Goal: Information Seeking & Learning: Learn about a topic

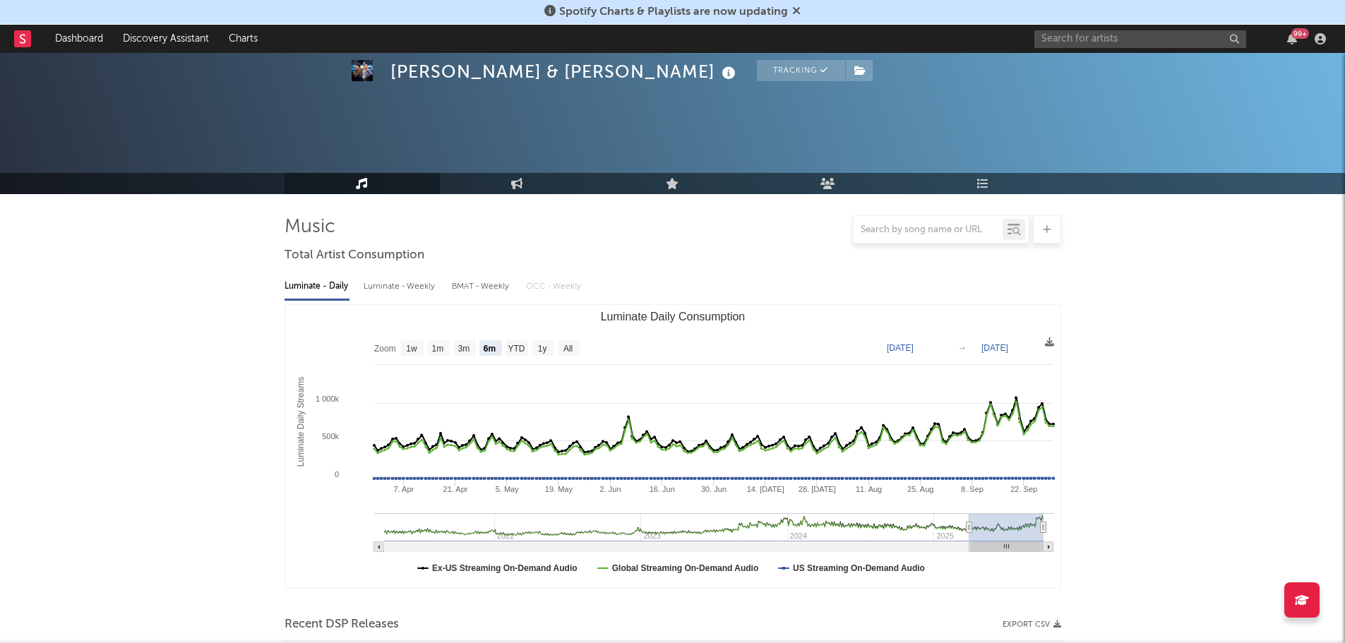
select select "6m"
select select "1w"
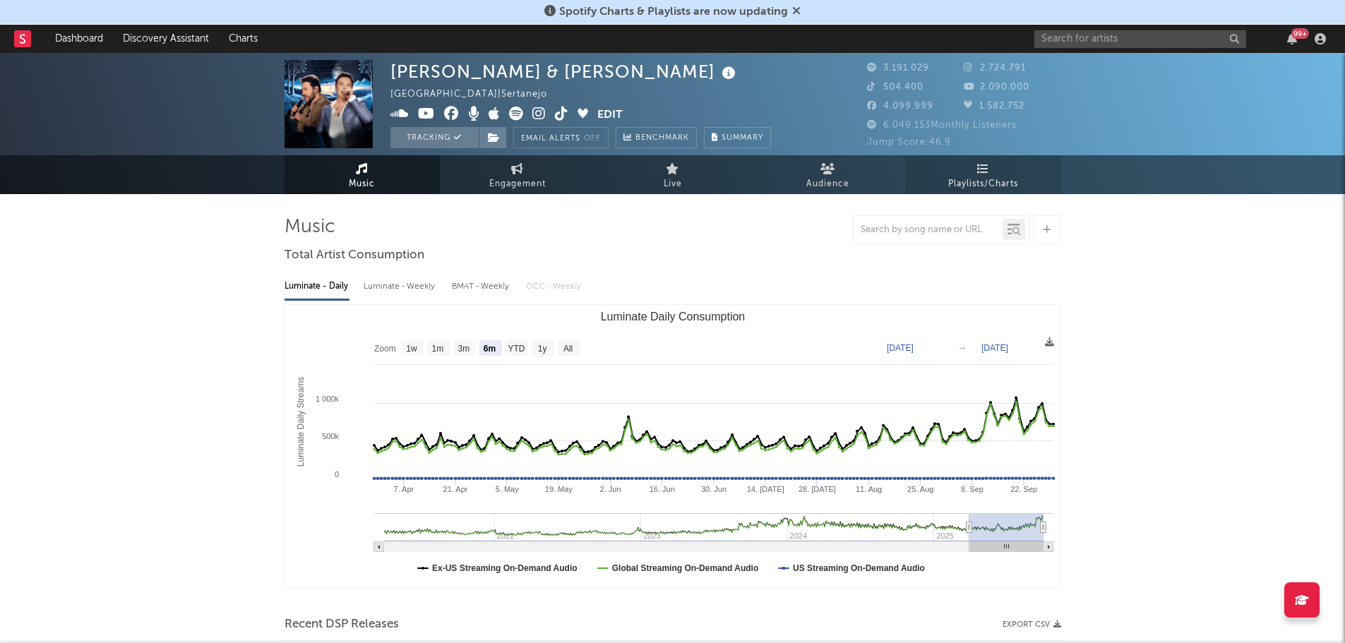
click at [994, 185] on span "Playlists/Charts" at bounding box center [984, 184] width 70 height 17
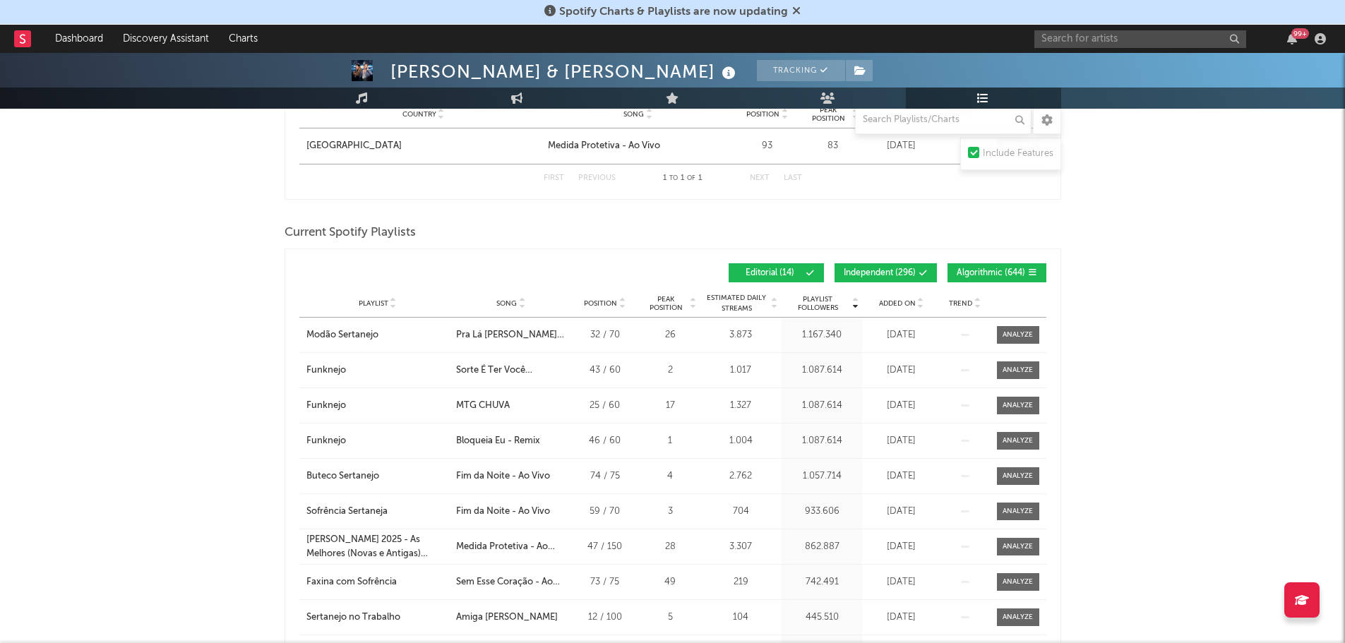
scroll to position [848, 0]
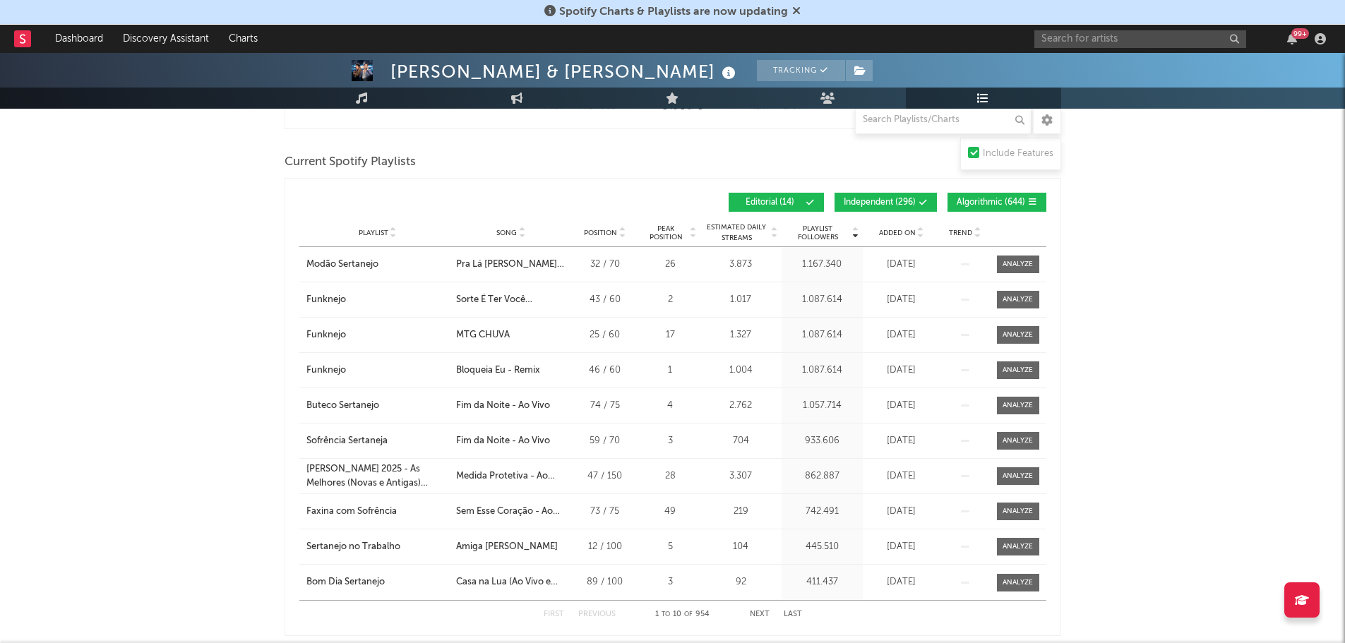
click at [980, 196] on button "Algorithmic ( 644 )" at bounding box center [997, 202] width 99 height 19
click at [885, 198] on span "Independent ( 296 )" at bounding box center [880, 202] width 72 height 8
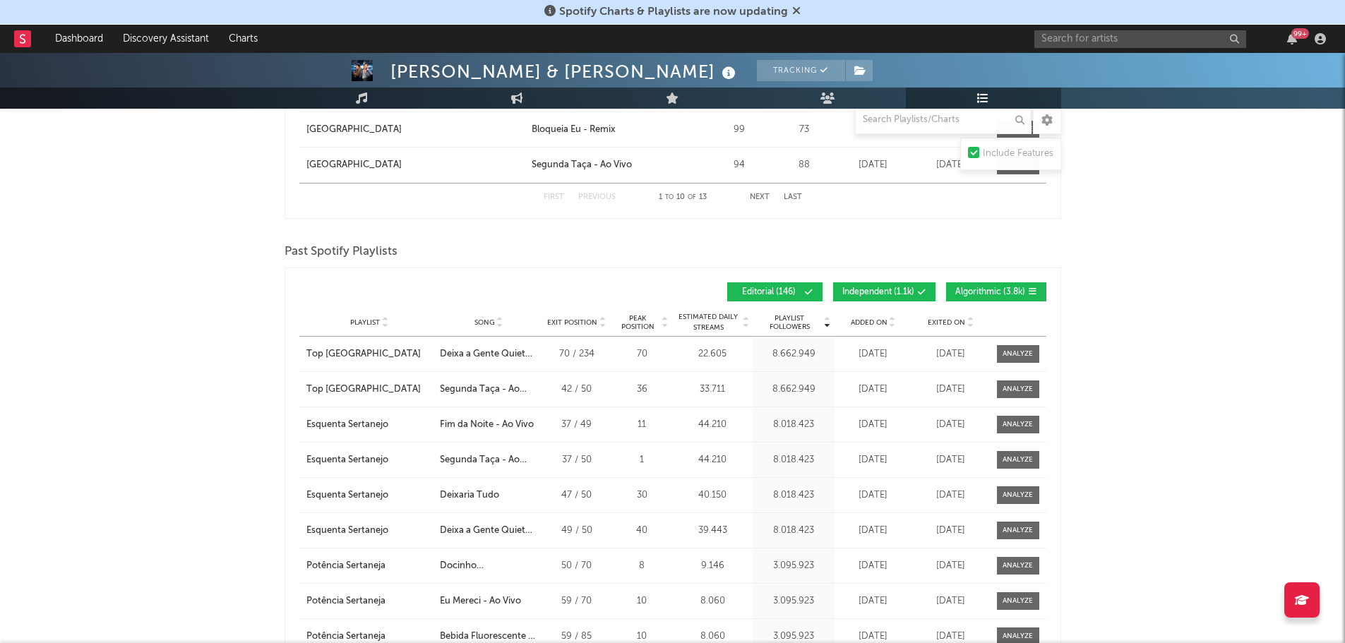
scroll to position [2331, 0]
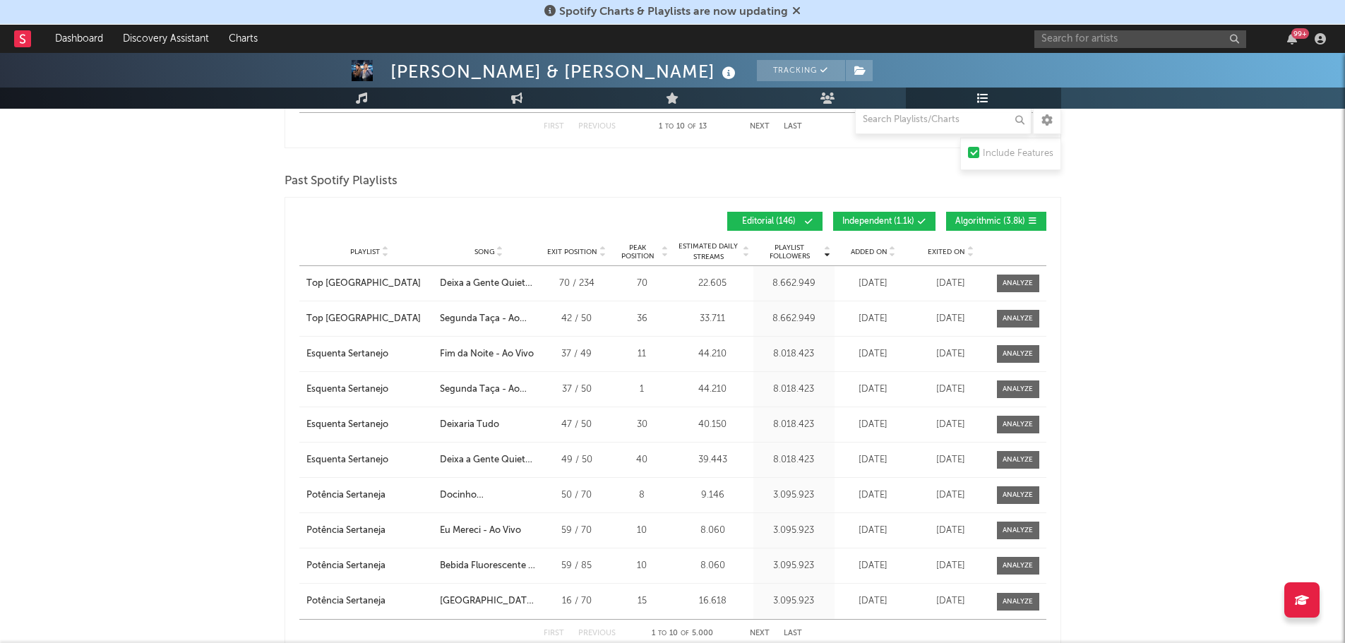
click at [881, 221] on span "Independent ( 1.1k )" at bounding box center [879, 222] width 72 height 8
click at [986, 219] on span "Algorithmic ( 3.8k )" at bounding box center [991, 222] width 70 height 8
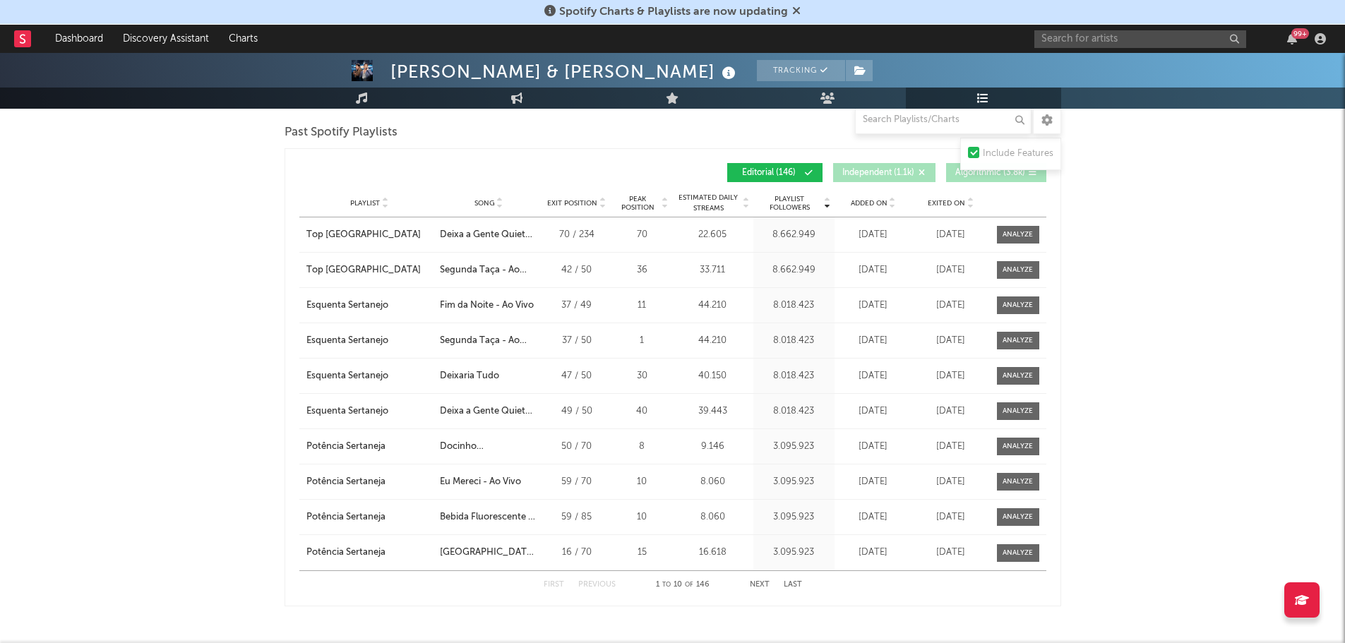
scroll to position [2401, 0]
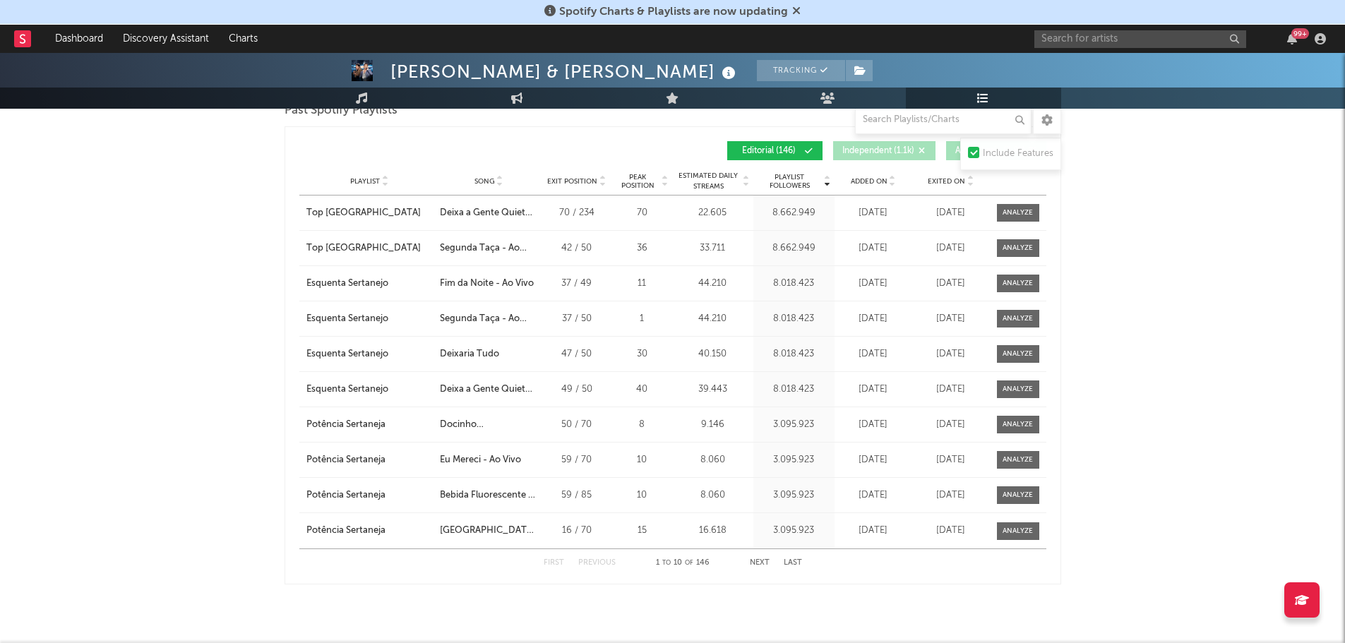
click at [766, 559] on button "Next" at bounding box center [760, 563] width 20 height 8
click at [542, 559] on div "First Previous 31 to 40 of 146 Next Last" at bounding box center [672, 563] width 747 height 28
click at [549, 561] on button "First" at bounding box center [554, 563] width 20 height 8
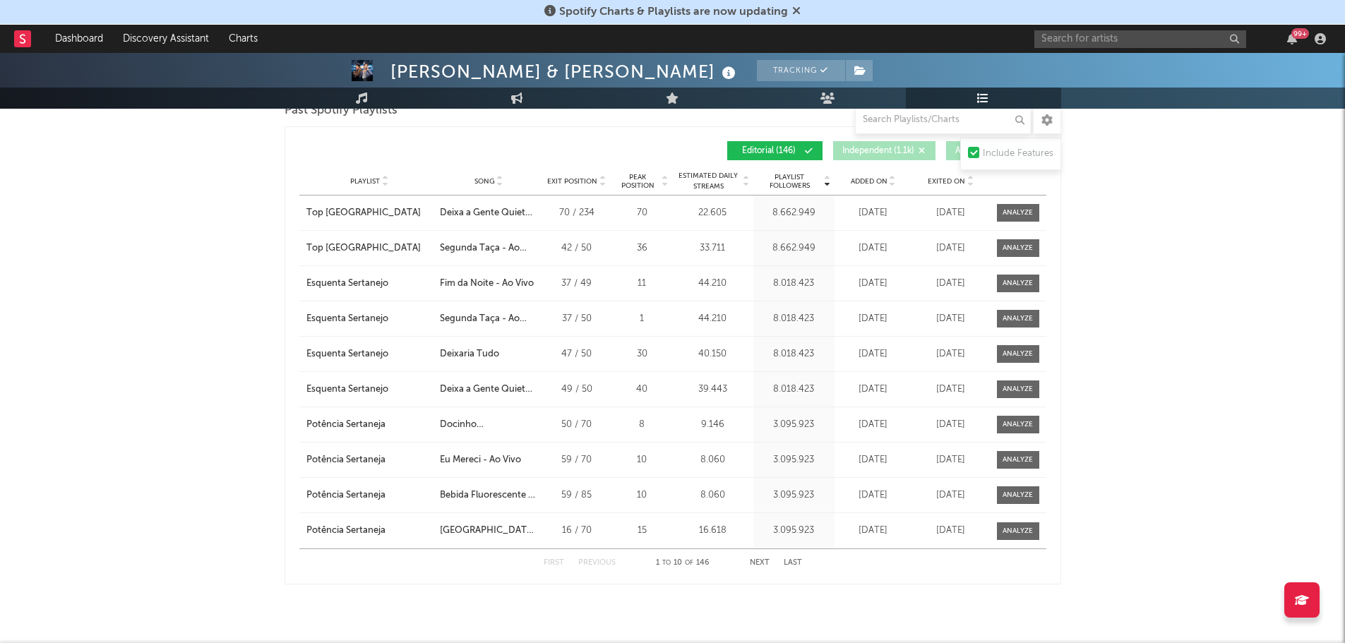
click at [850, 179] on div "Added On" at bounding box center [873, 181] width 71 height 11
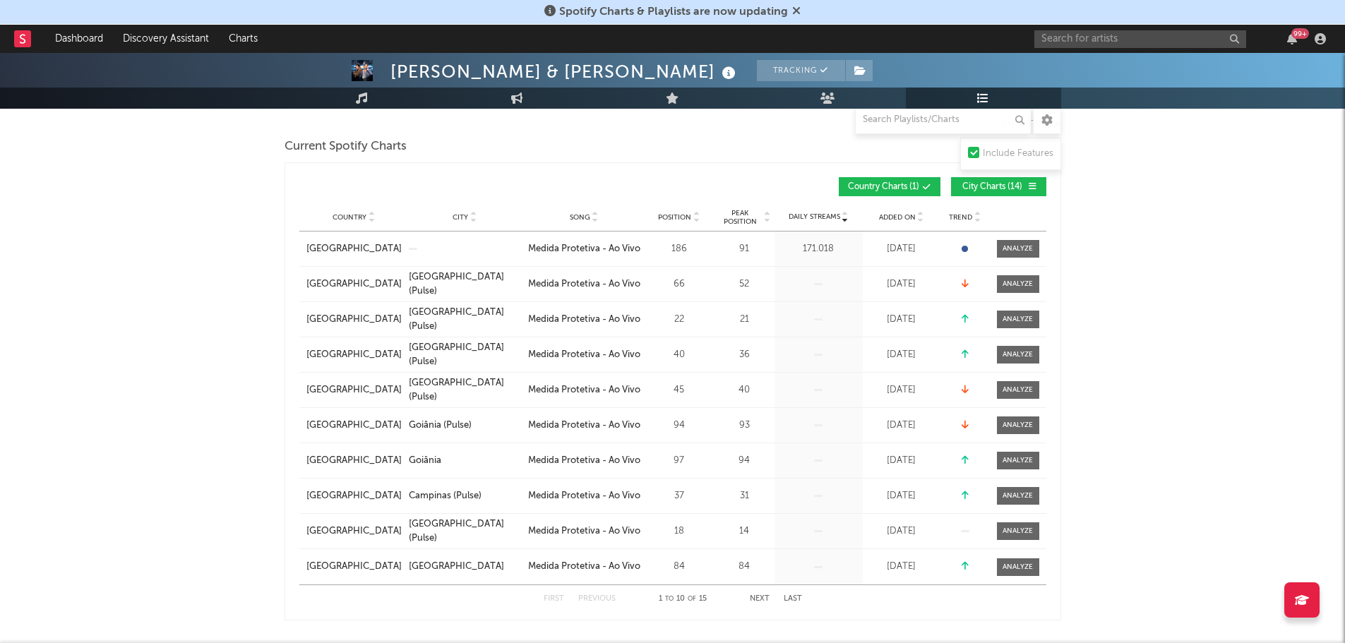
scroll to position [0, 0]
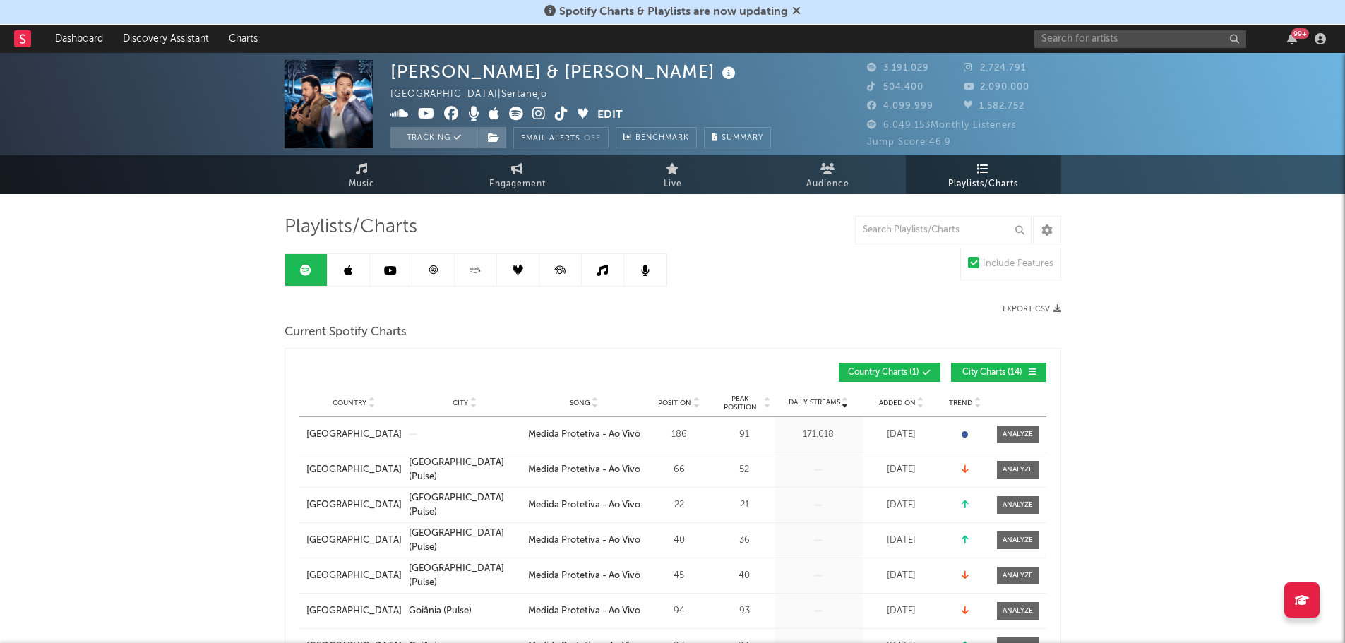
click at [350, 263] on link at bounding box center [349, 270] width 42 height 32
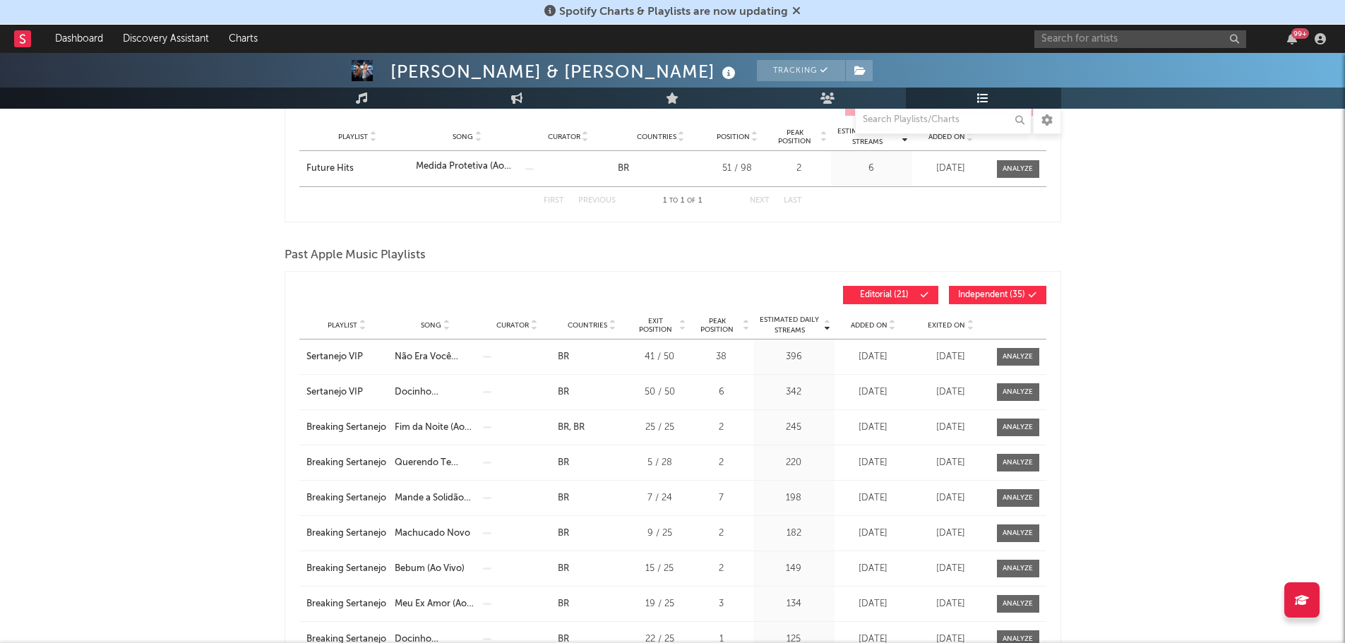
scroll to position [283, 0]
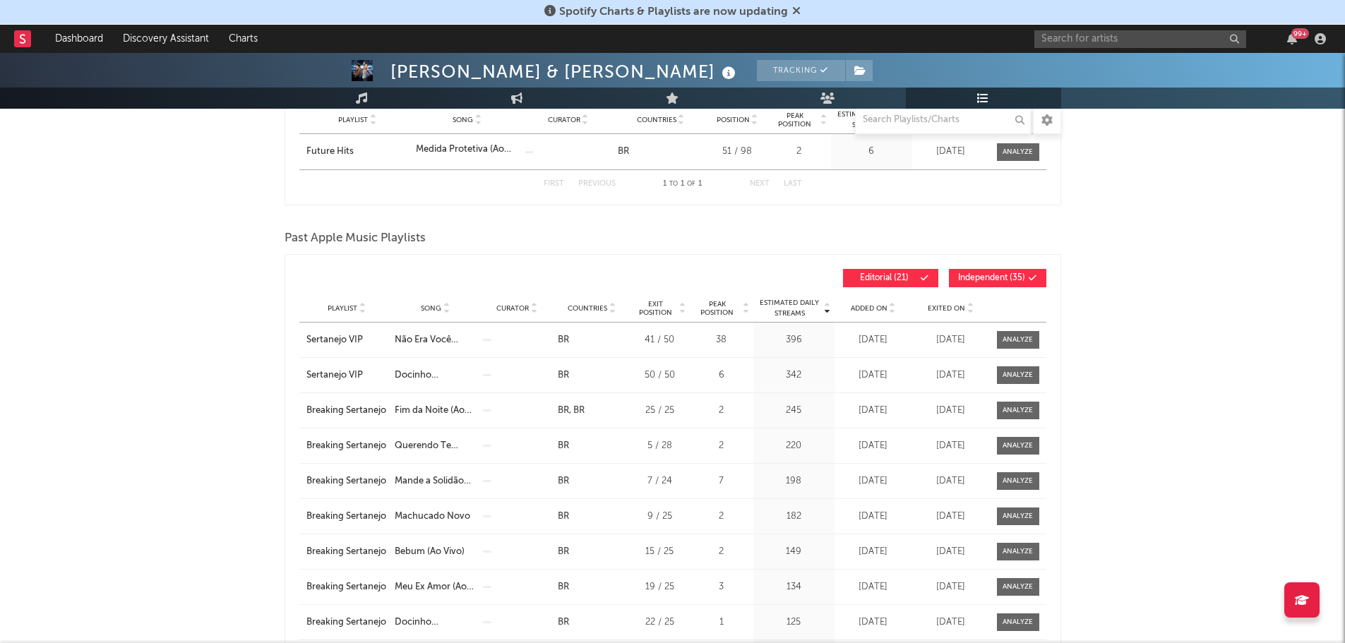
click at [866, 310] on span "Added On" at bounding box center [869, 308] width 37 height 8
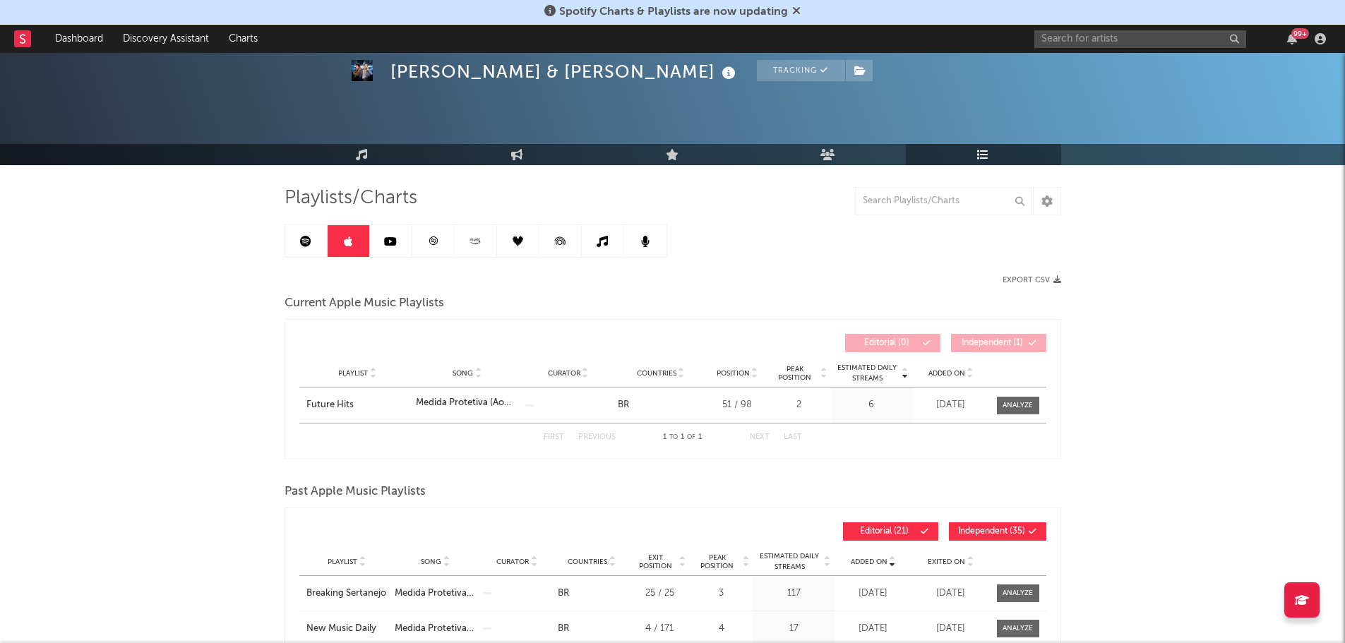
scroll to position [0, 0]
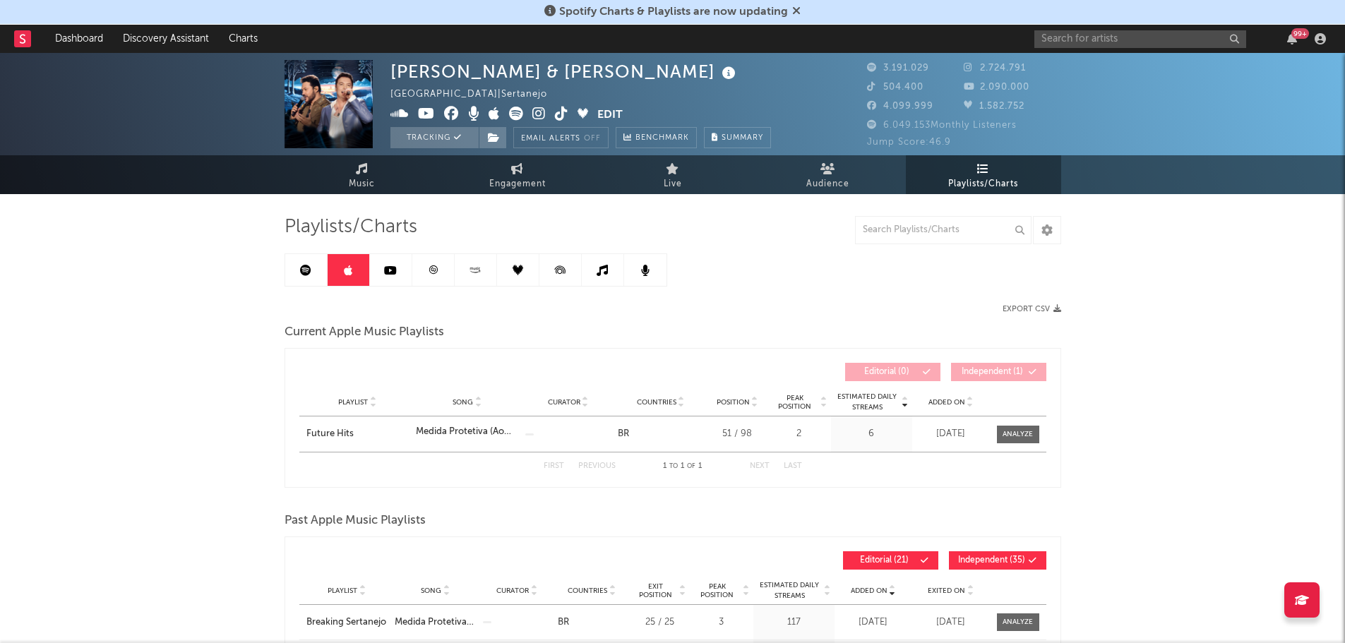
click at [394, 271] on icon at bounding box center [390, 270] width 13 height 11
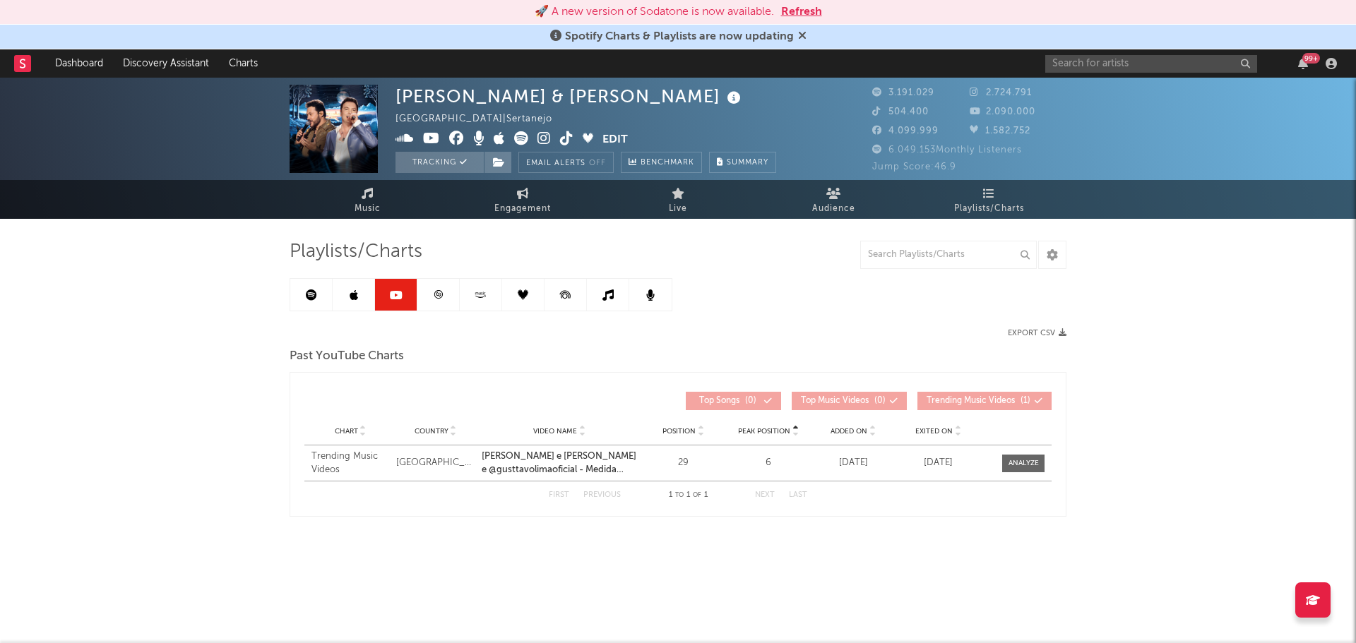
click at [446, 291] on link at bounding box center [438, 295] width 42 height 32
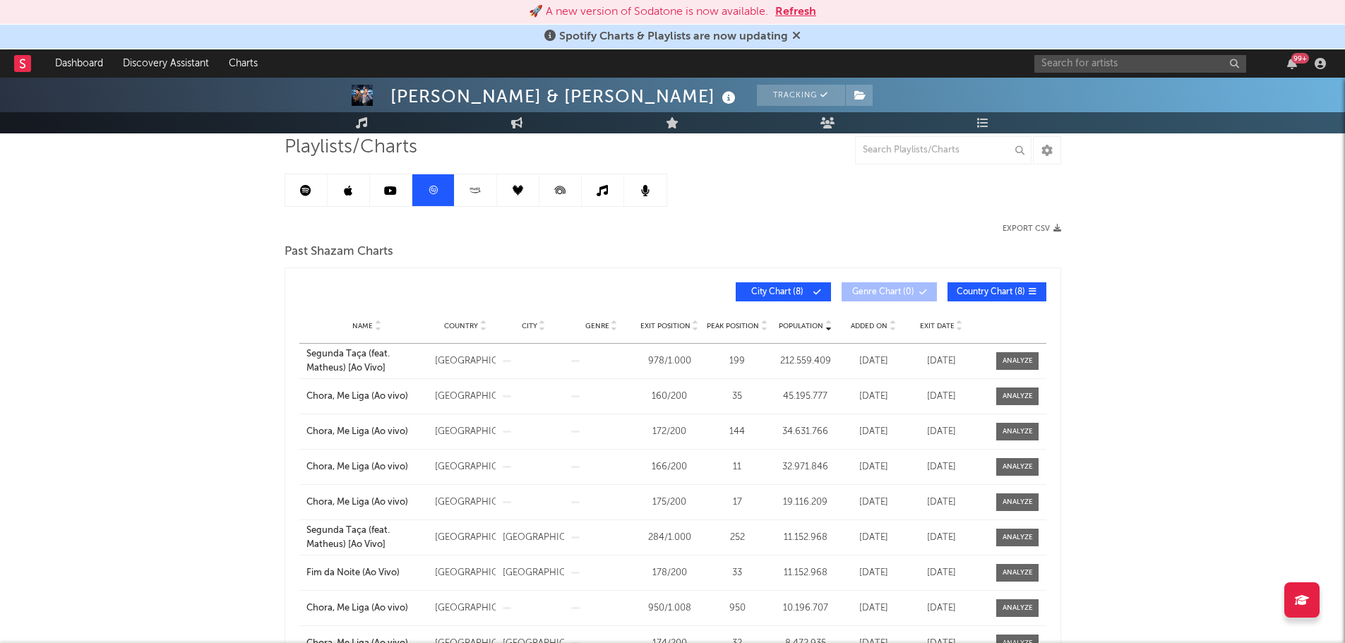
scroll to position [66, 0]
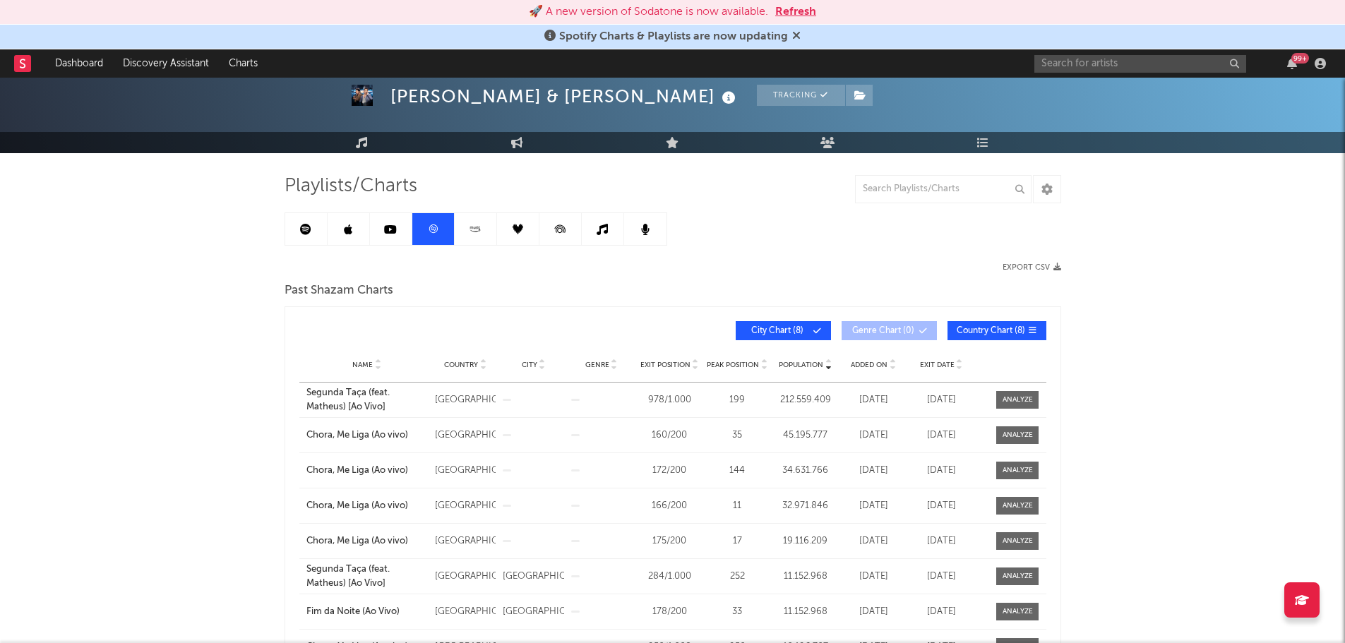
click at [485, 232] on link at bounding box center [476, 229] width 42 height 32
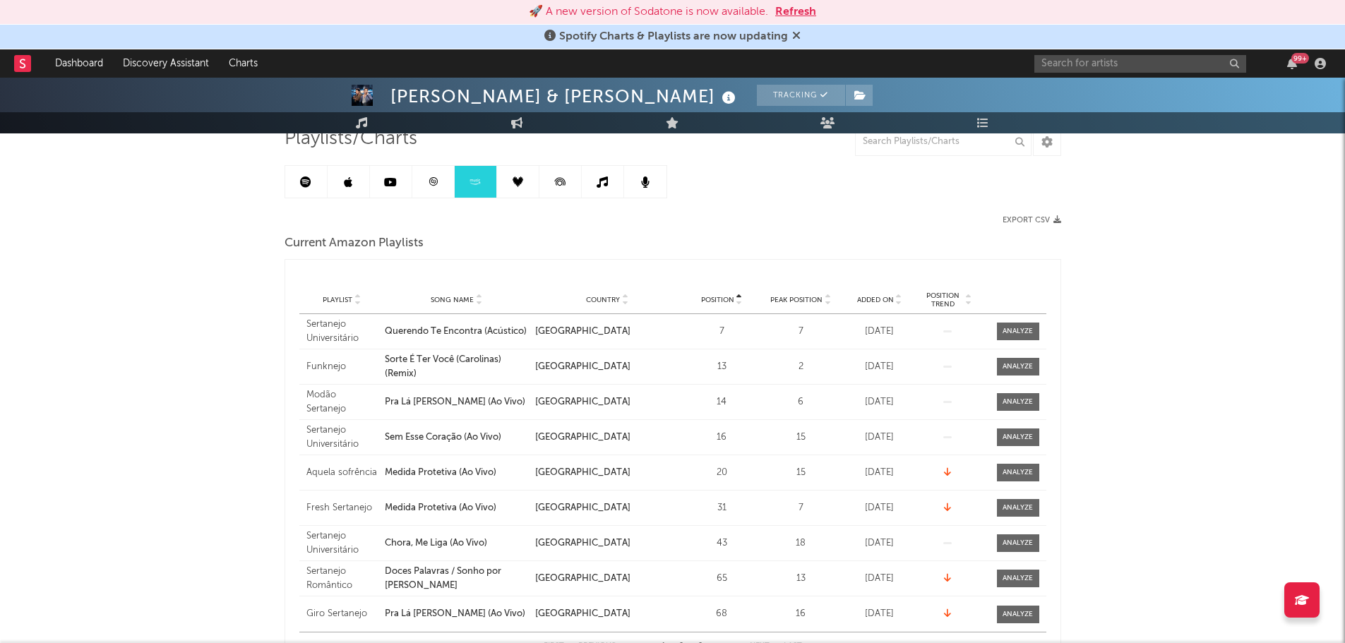
scroll to position [136, 0]
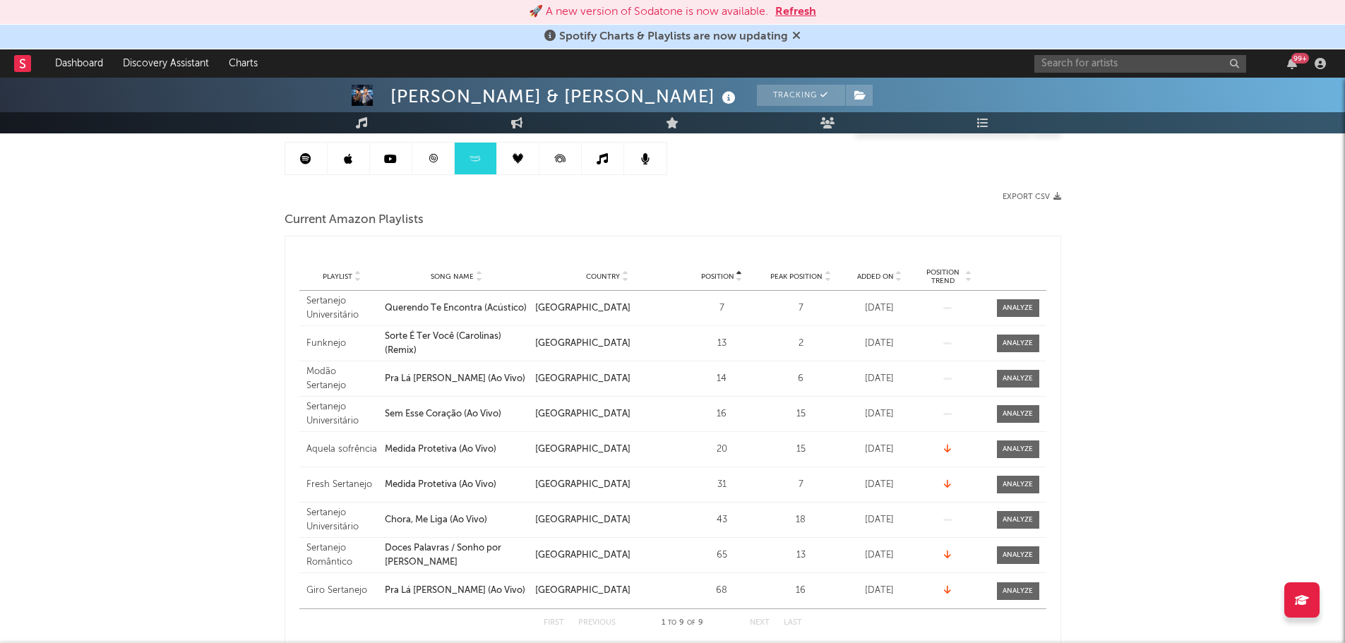
click at [876, 275] on span "Added On" at bounding box center [875, 277] width 37 height 8
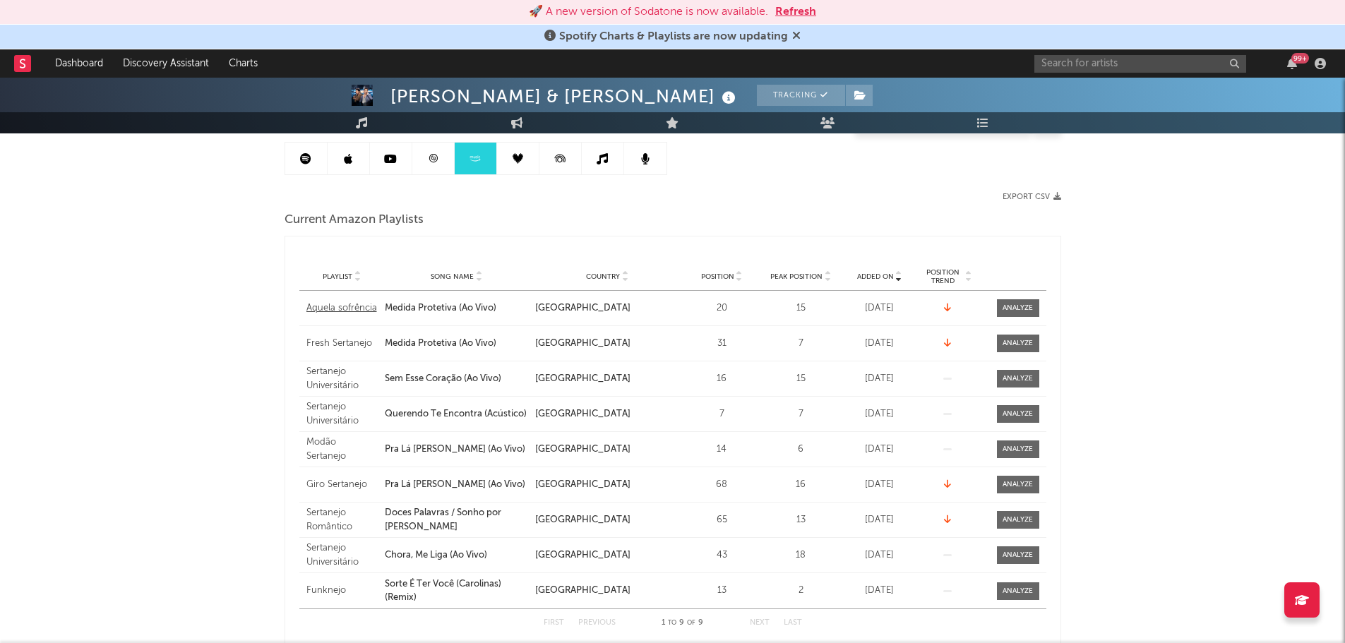
click at [323, 309] on div "Aquela sofrência" at bounding box center [343, 309] width 72 height 14
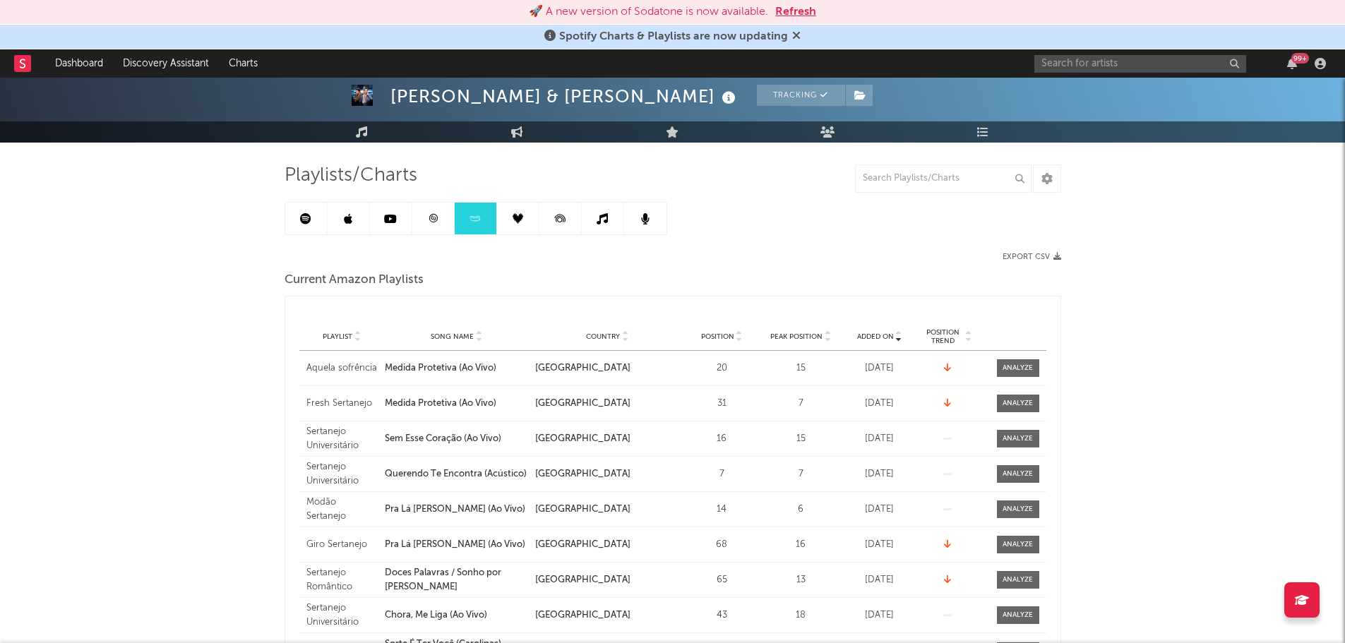
scroll to position [0, 0]
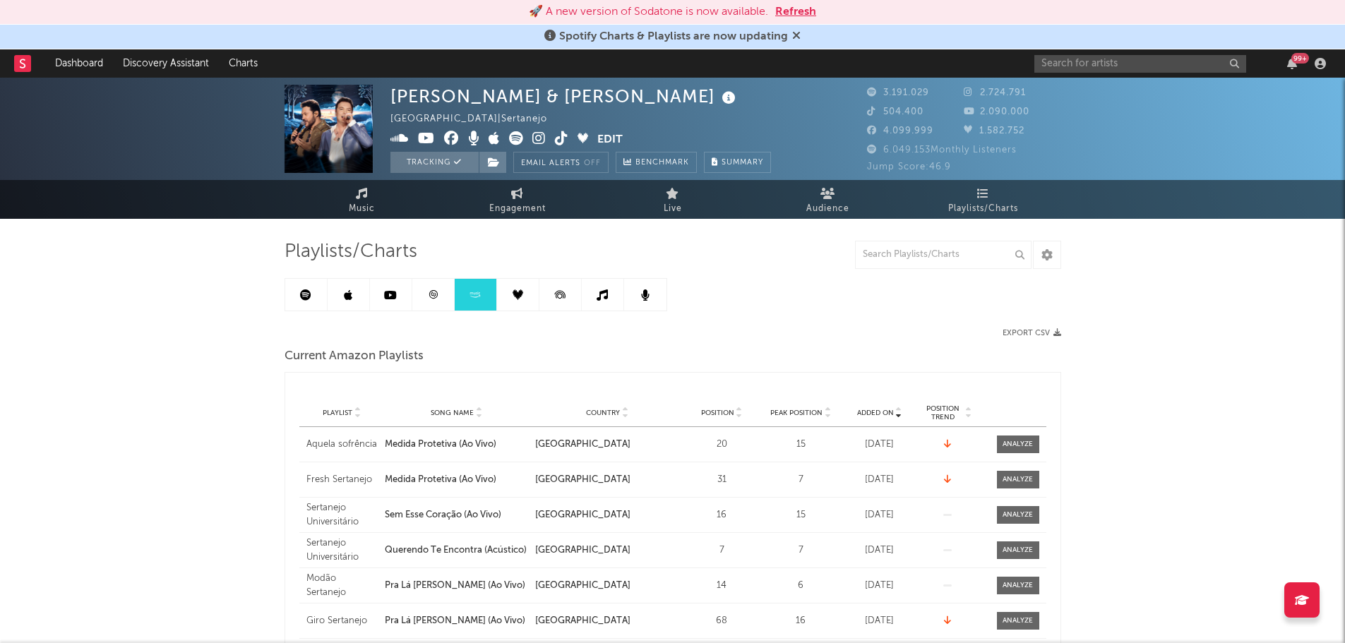
click at [519, 293] on icon at bounding box center [518, 295] width 11 height 11
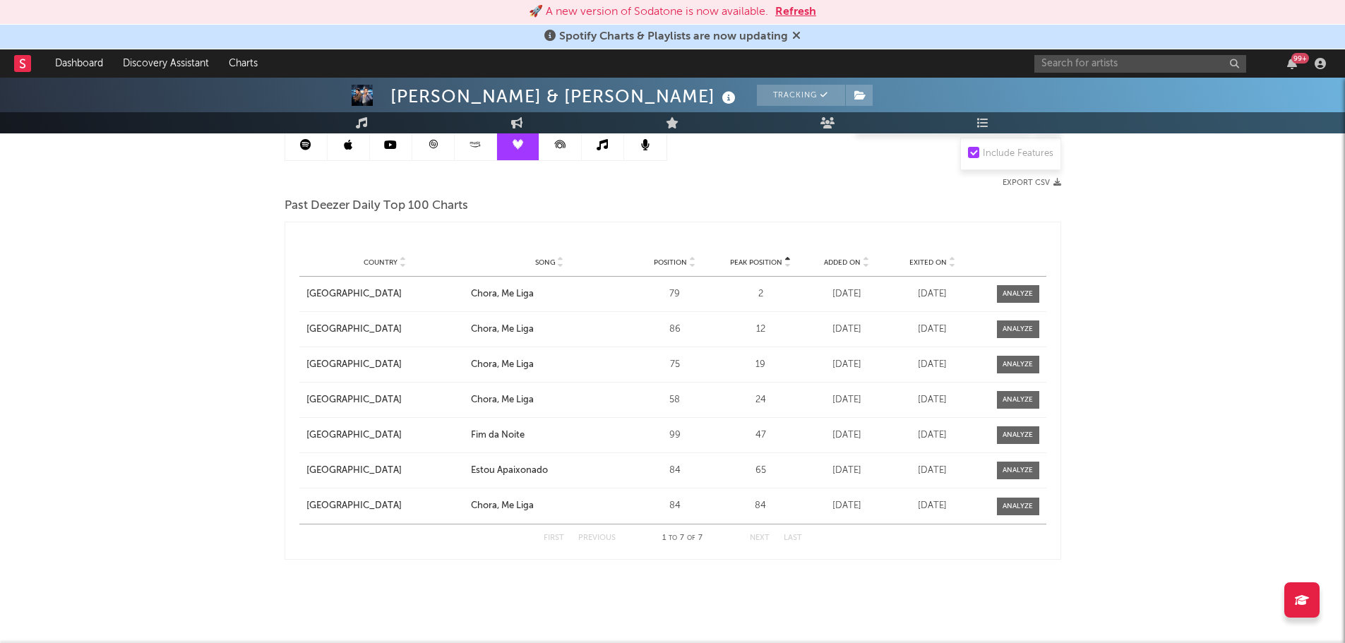
scroll to position [151, 0]
click at [843, 259] on span "Added On" at bounding box center [842, 262] width 37 height 8
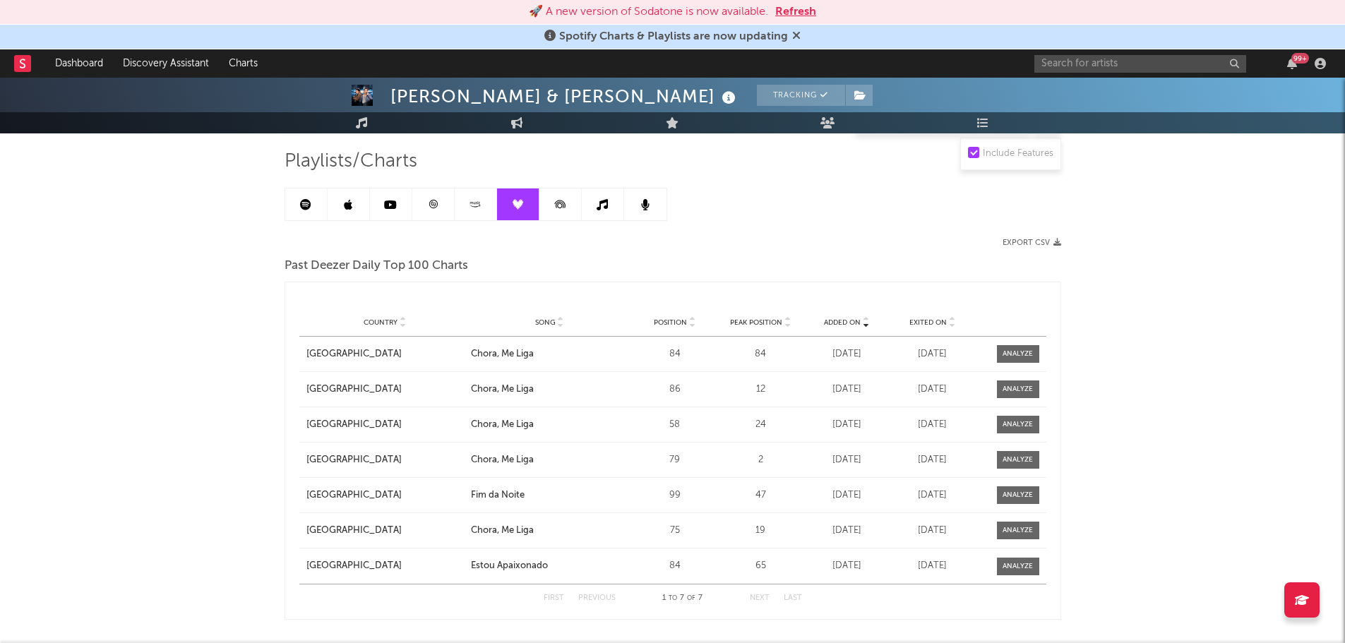
scroll to position [10, 0]
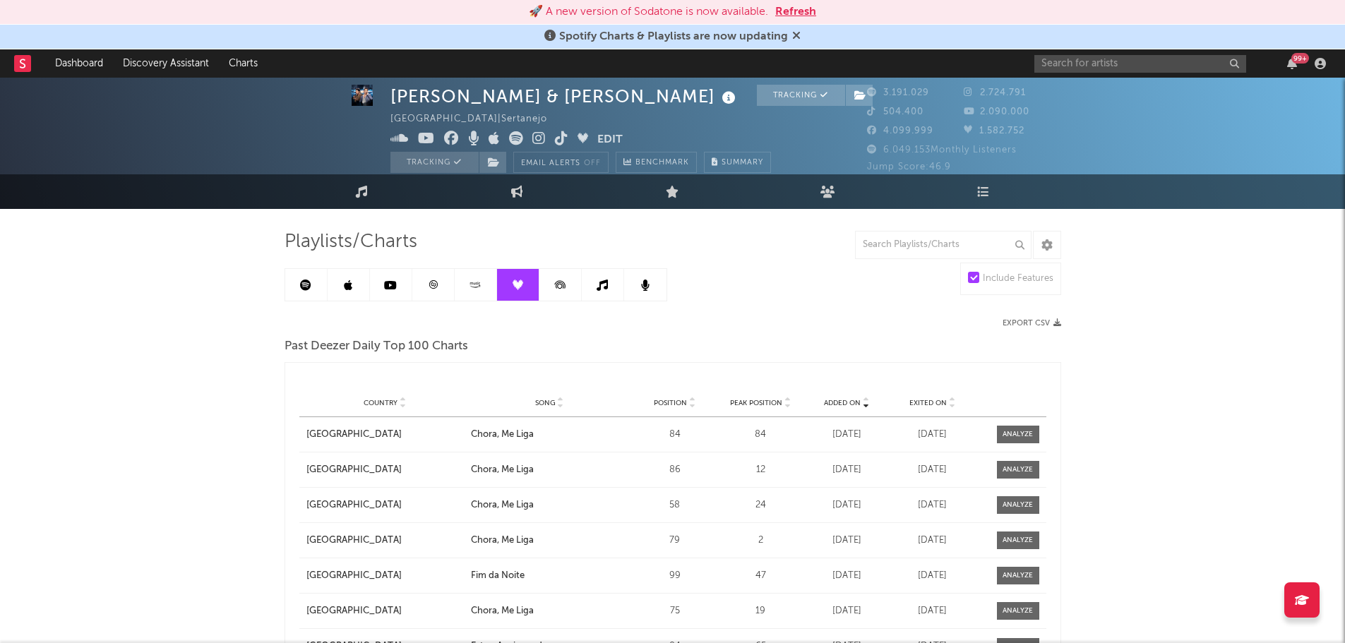
click at [566, 283] on icon at bounding box center [561, 285] width 32 height 32
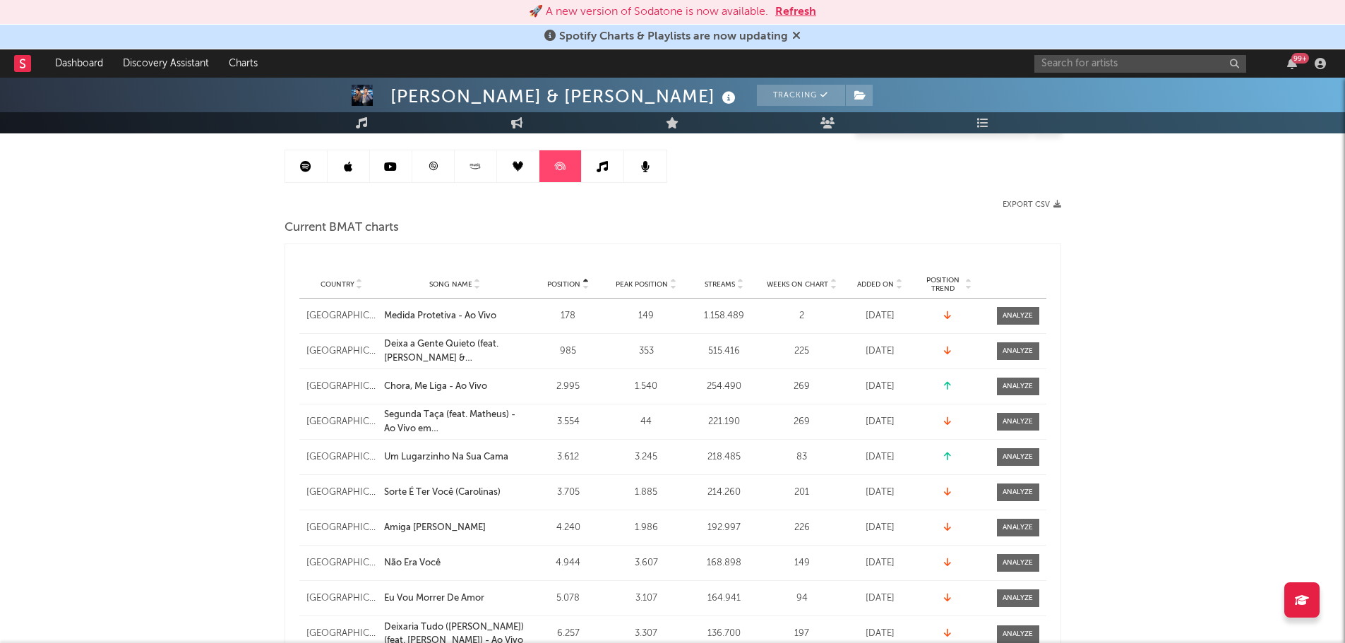
scroll to position [151, 0]
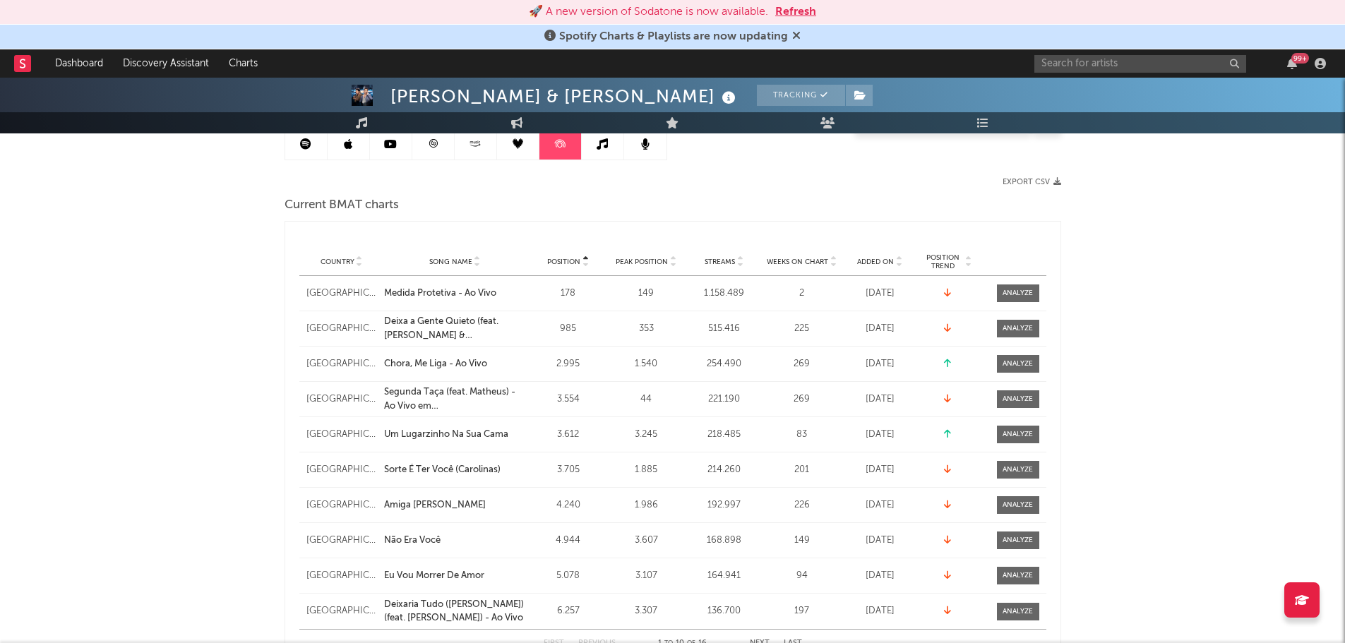
click at [876, 259] on span "Added On" at bounding box center [875, 262] width 37 height 8
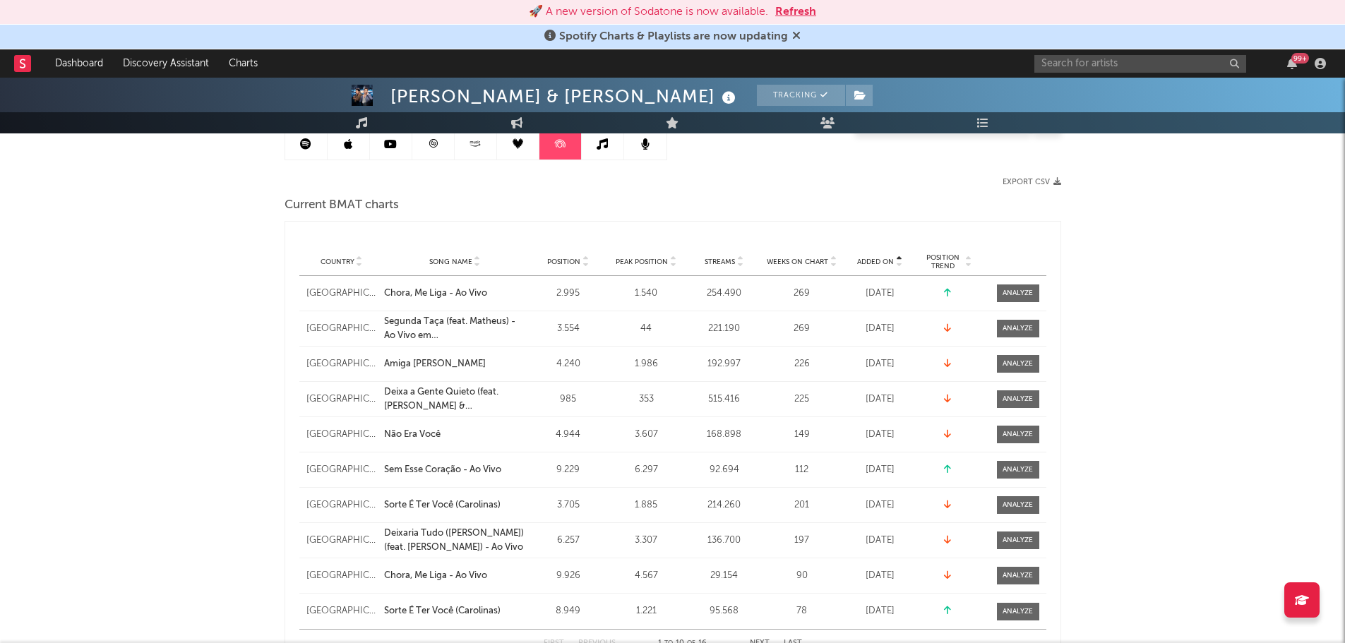
click at [876, 259] on span "Added On" at bounding box center [875, 262] width 37 height 8
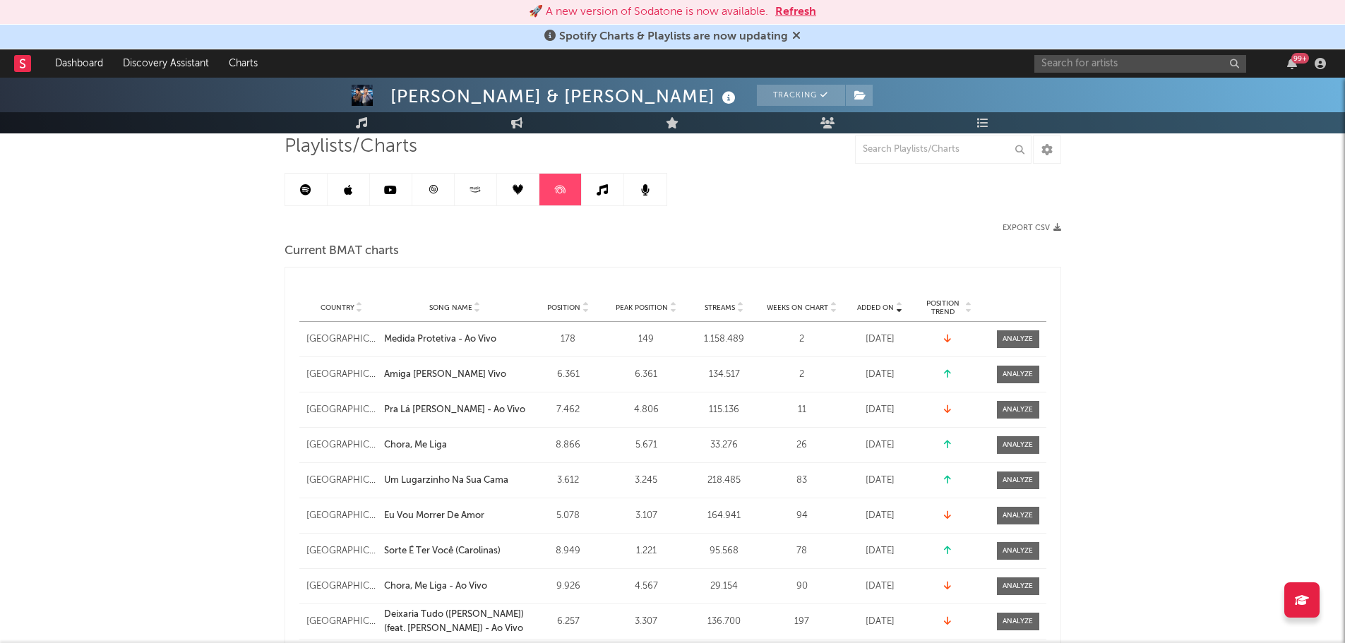
scroll to position [81, 0]
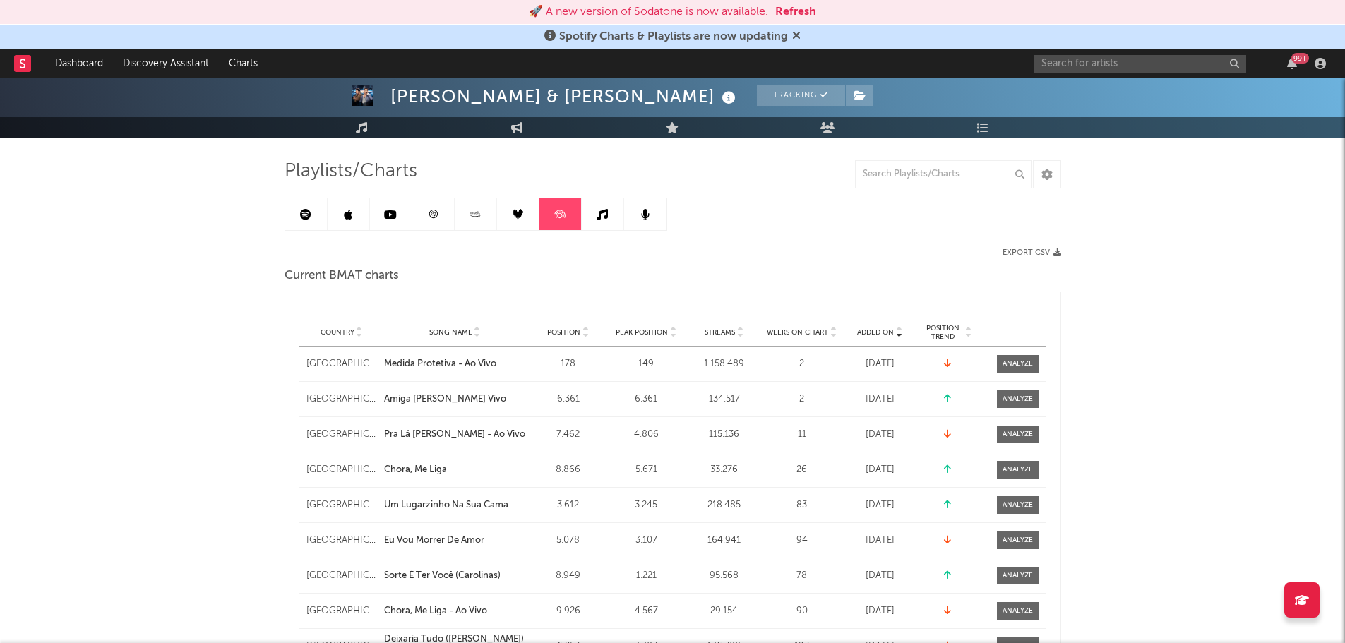
click at [610, 220] on link at bounding box center [603, 214] width 42 height 32
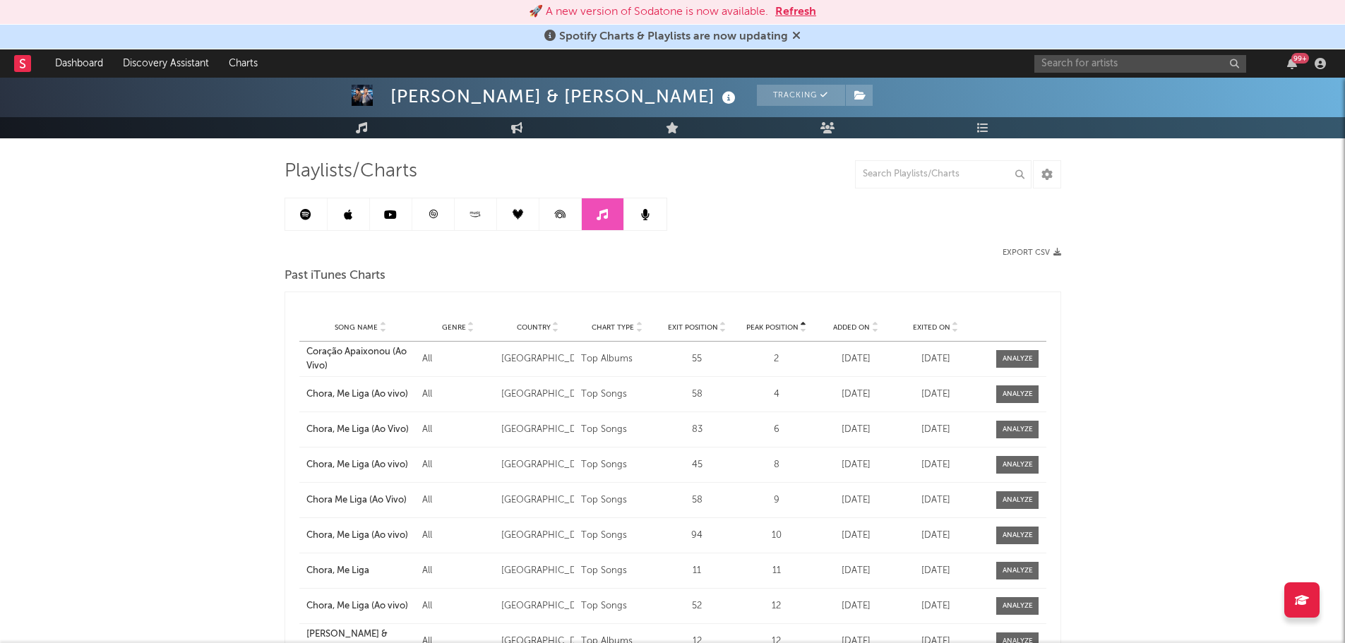
click at [840, 323] on span "Added On" at bounding box center [851, 327] width 37 height 8
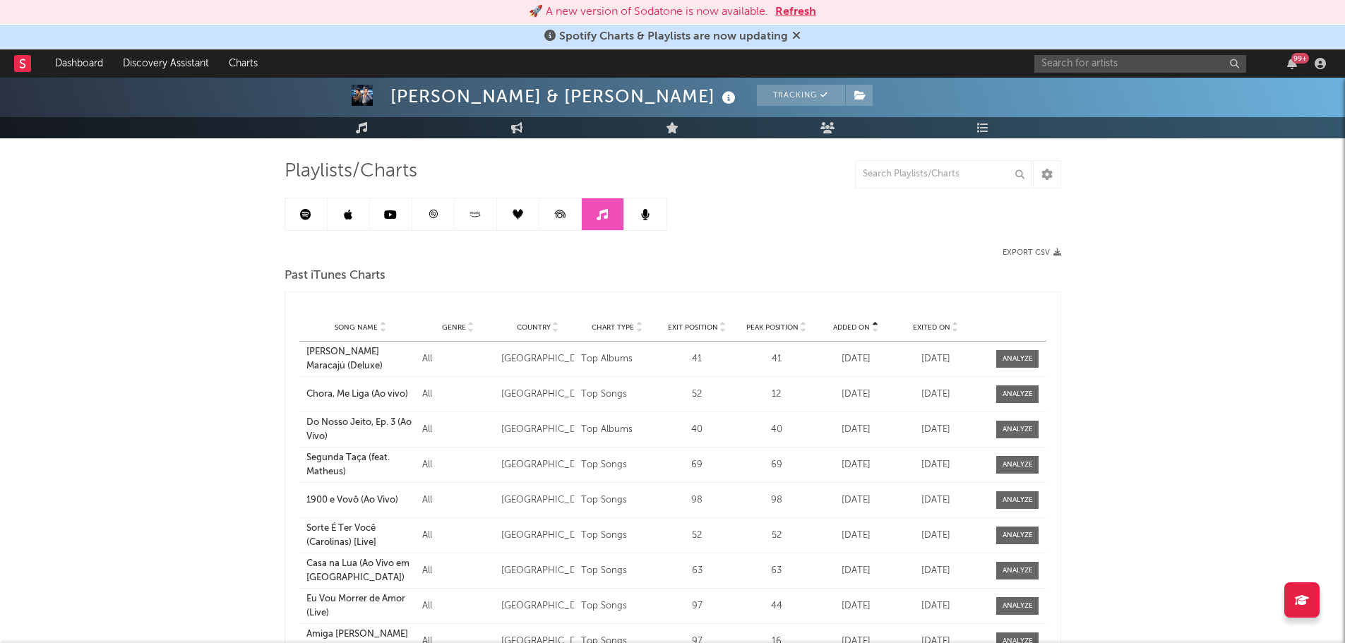
click at [840, 323] on span "Added On" at bounding box center [851, 327] width 37 height 8
click at [643, 209] on icon at bounding box center [645, 214] width 8 height 11
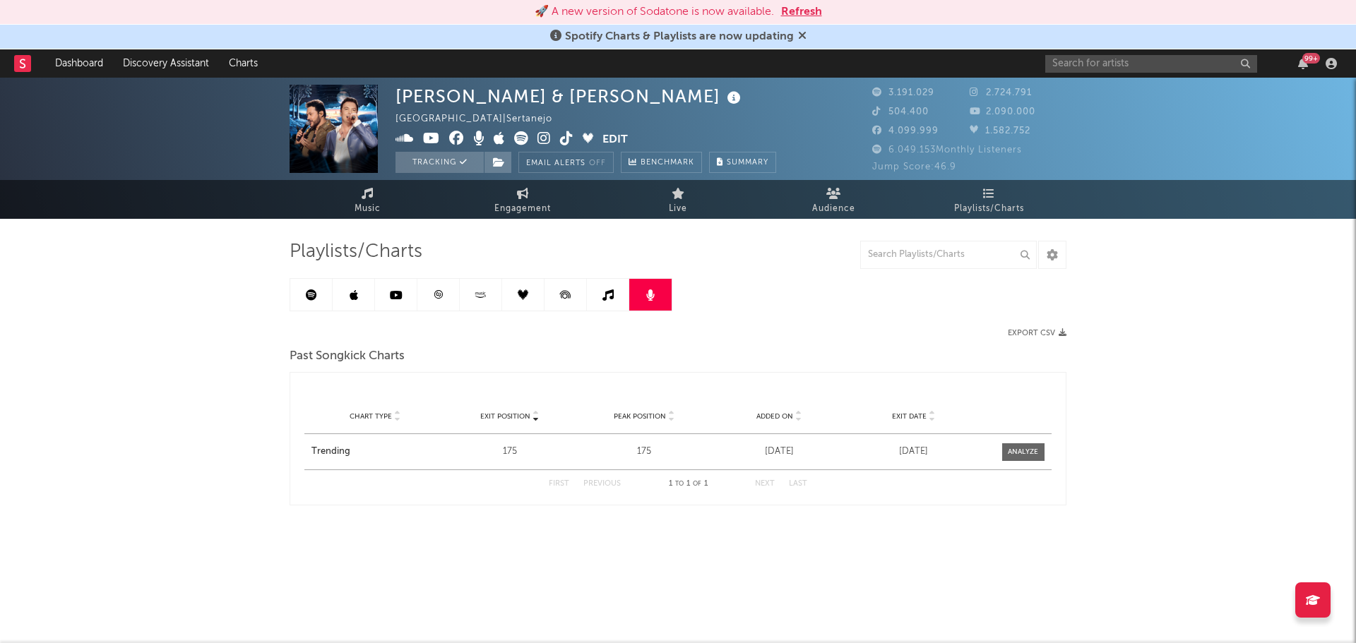
click at [318, 296] on link at bounding box center [311, 295] width 42 height 32
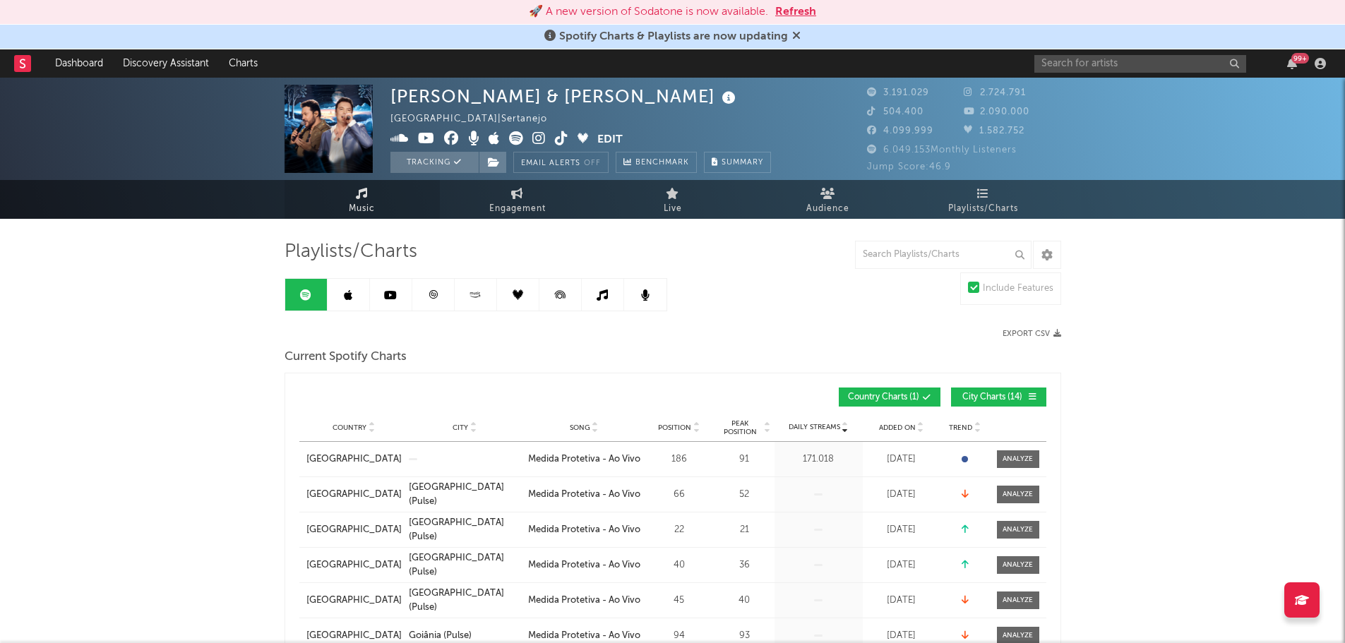
click at [347, 198] on link "Music" at bounding box center [362, 199] width 155 height 39
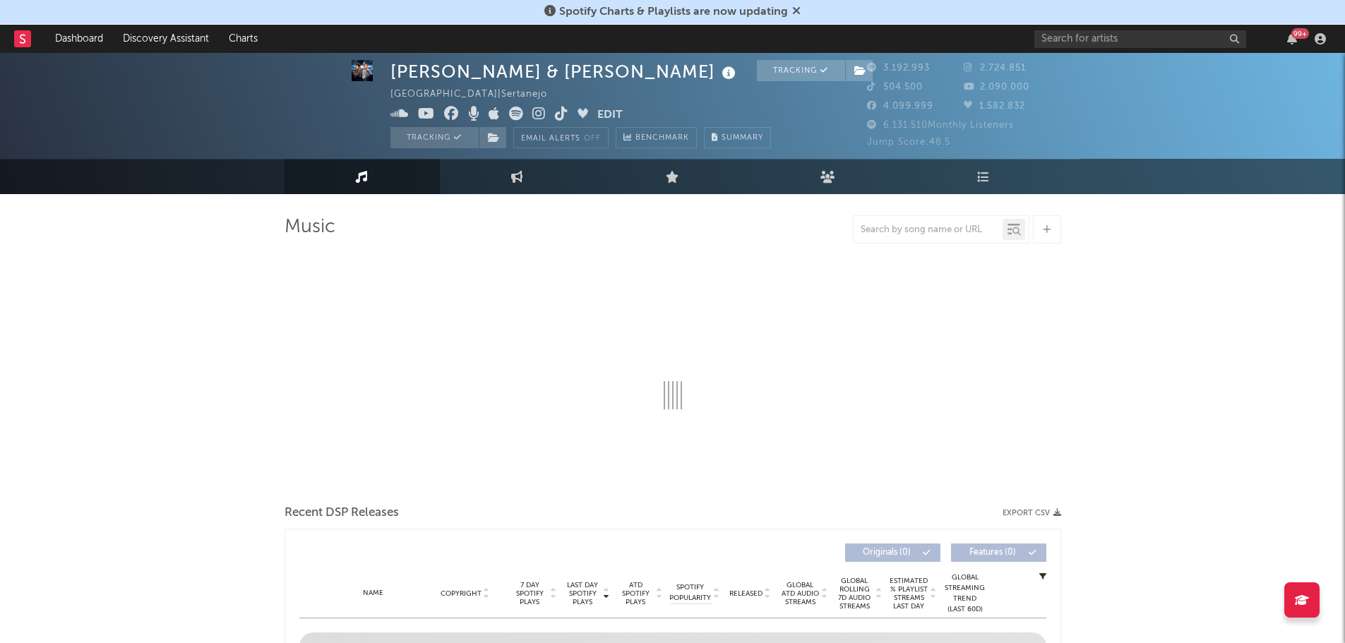
scroll to position [71, 0]
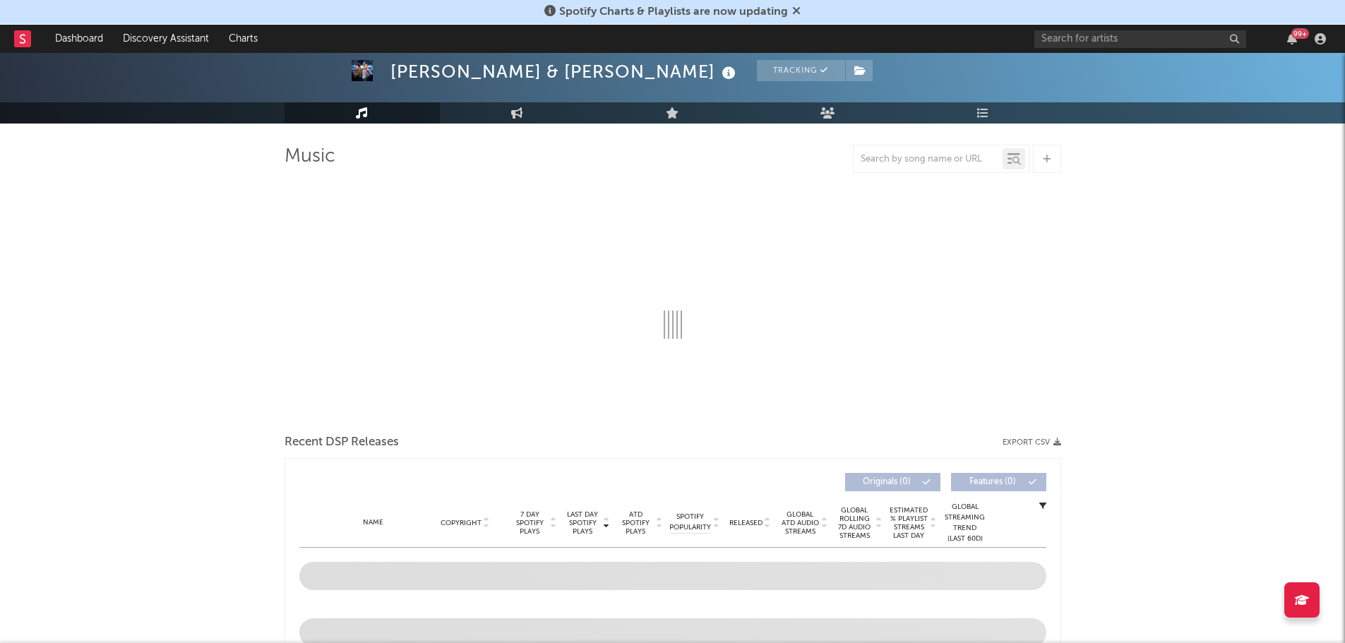
select select "6m"
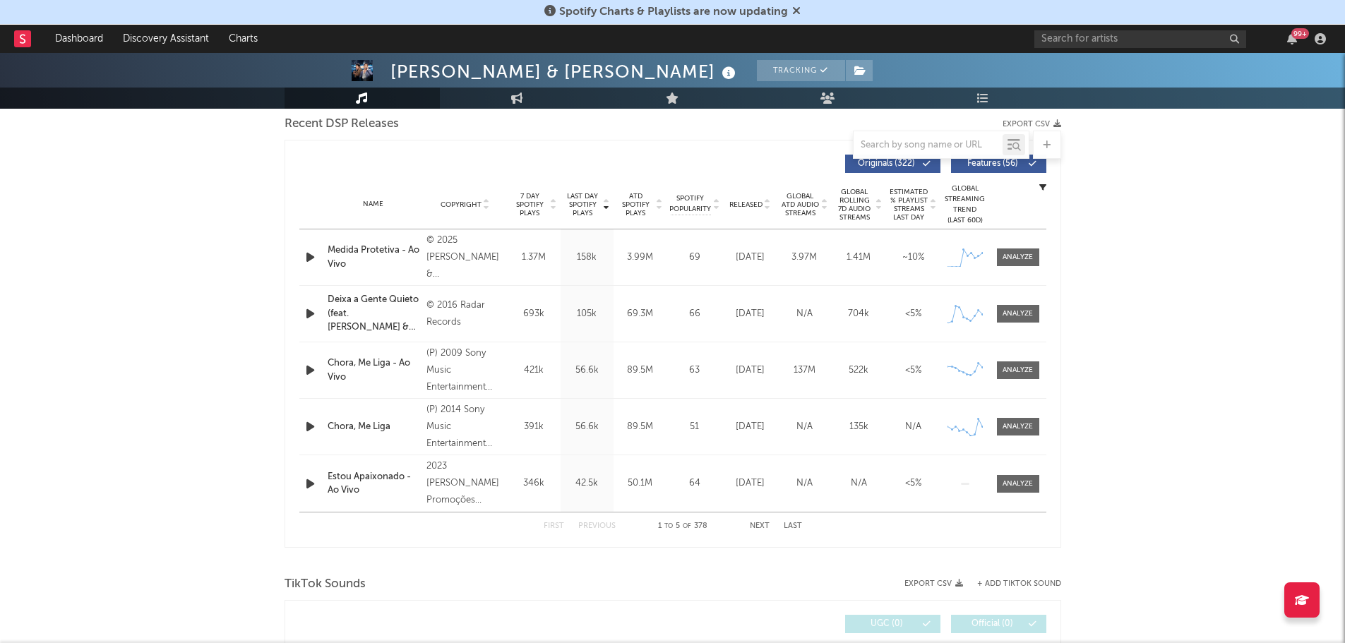
scroll to position [494, 0]
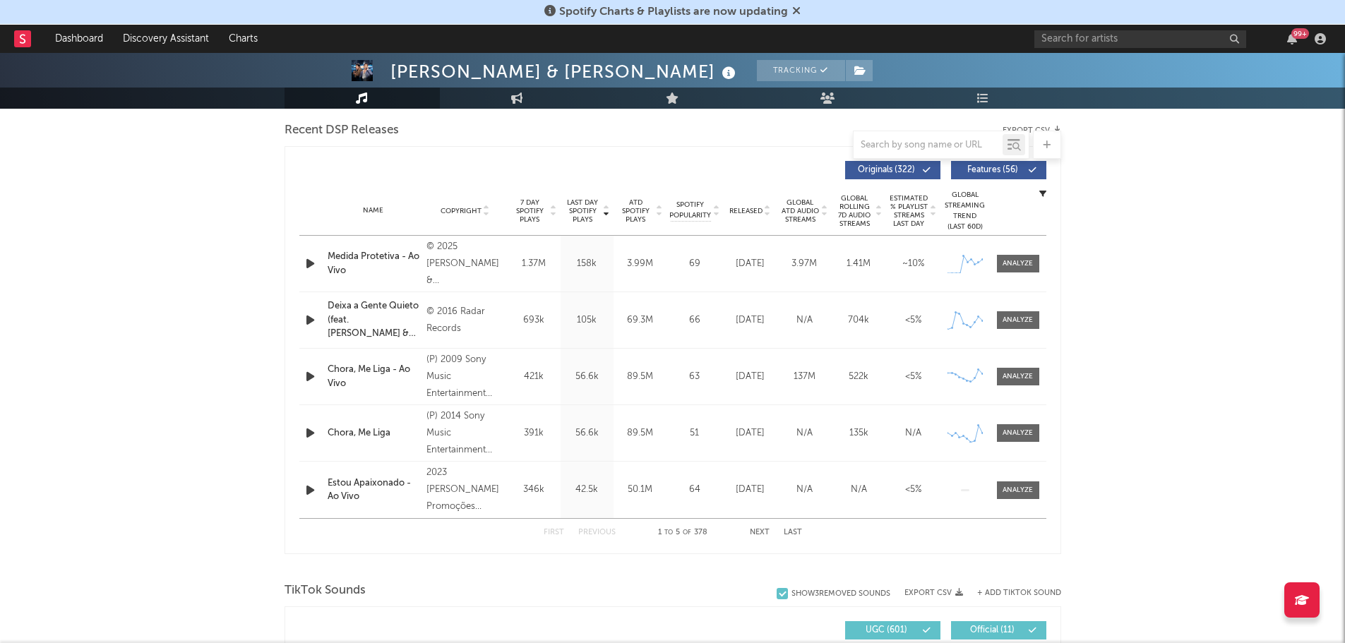
click at [357, 257] on div "Medida Protetiva - Ao Vivo" at bounding box center [374, 264] width 93 height 28
click at [1026, 267] on div at bounding box center [1018, 263] width 30 height 11
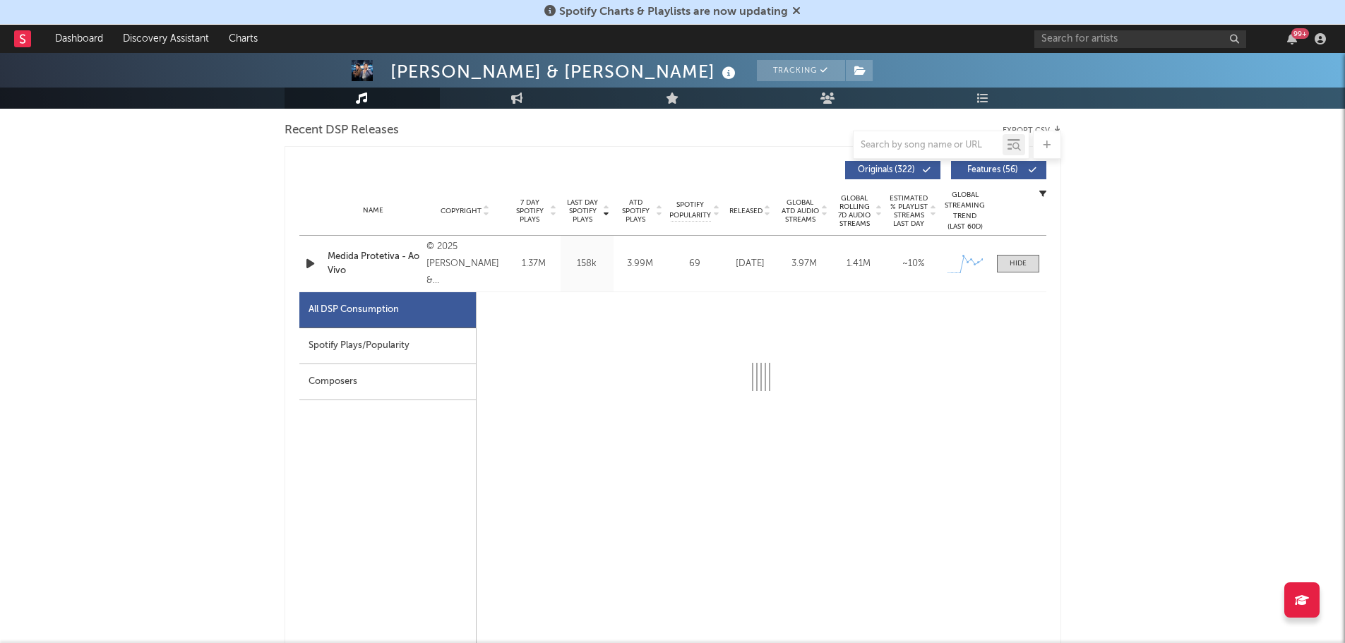
select select "1w"
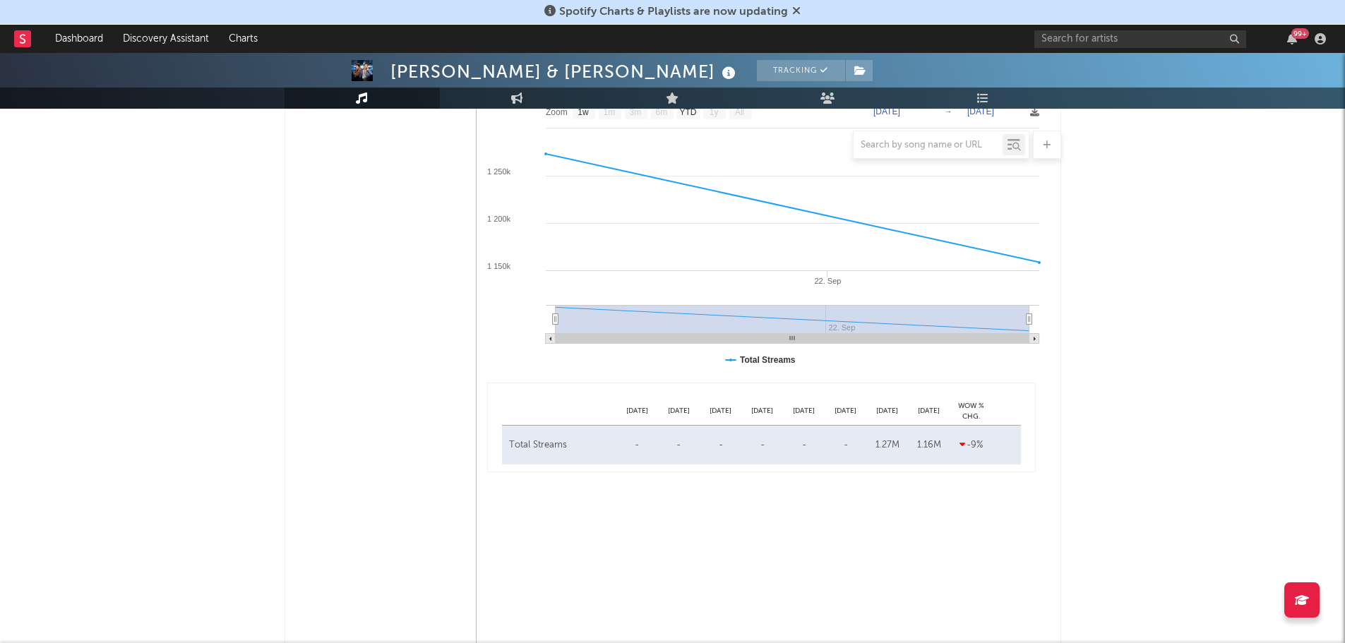
scroll to position [636, 0]
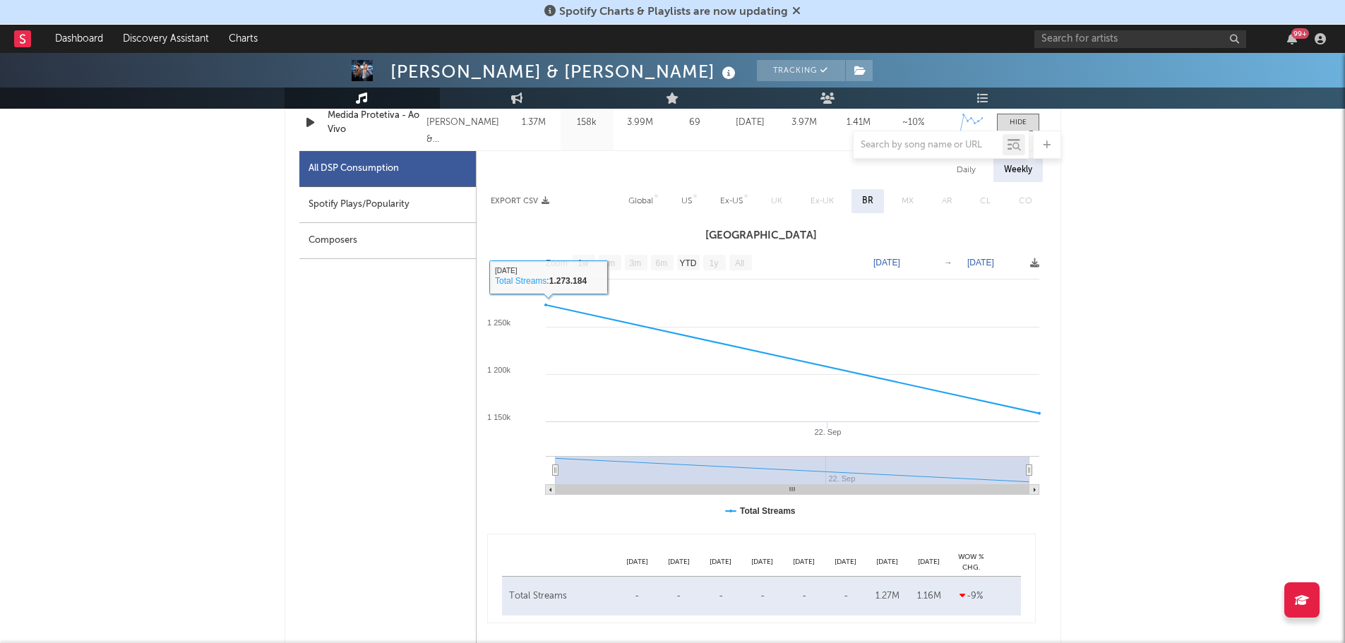
click at [411, 218] on div "Spotify Plays/Popularity" at bounding box center [387, 205] width 177 height 36
select select "1w"
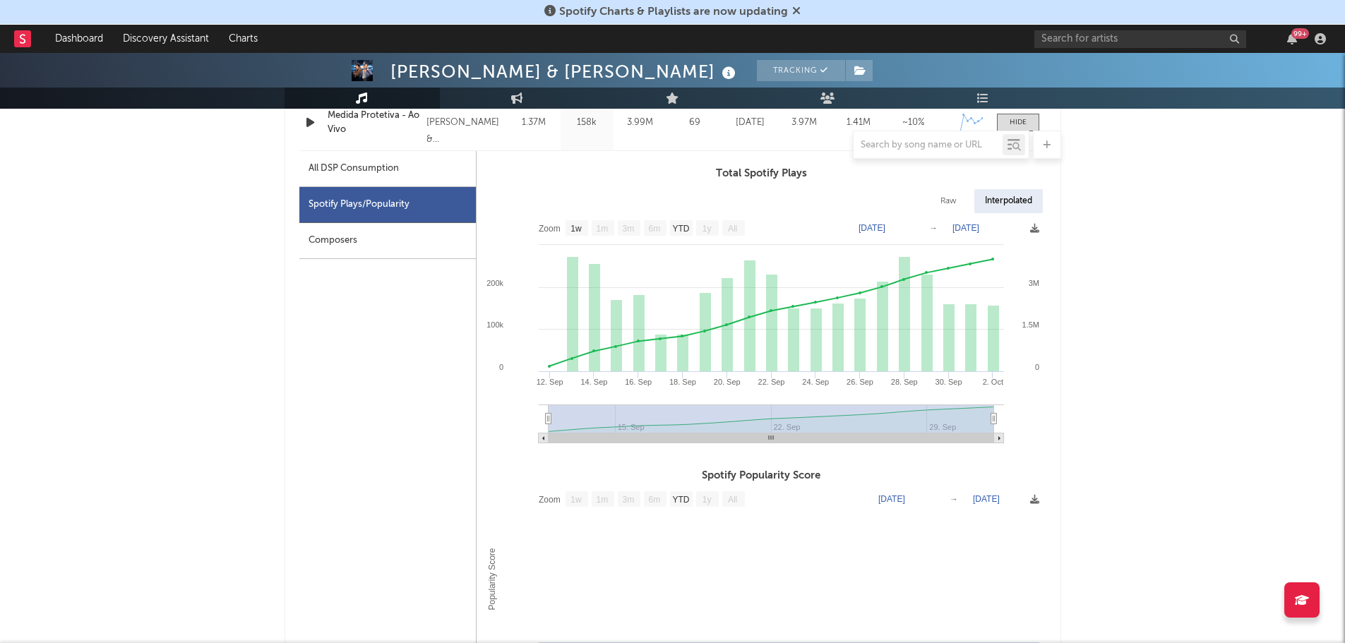
click at [400, 236] on div "Composers" at bounding box center [387, 241] width 177 height 36
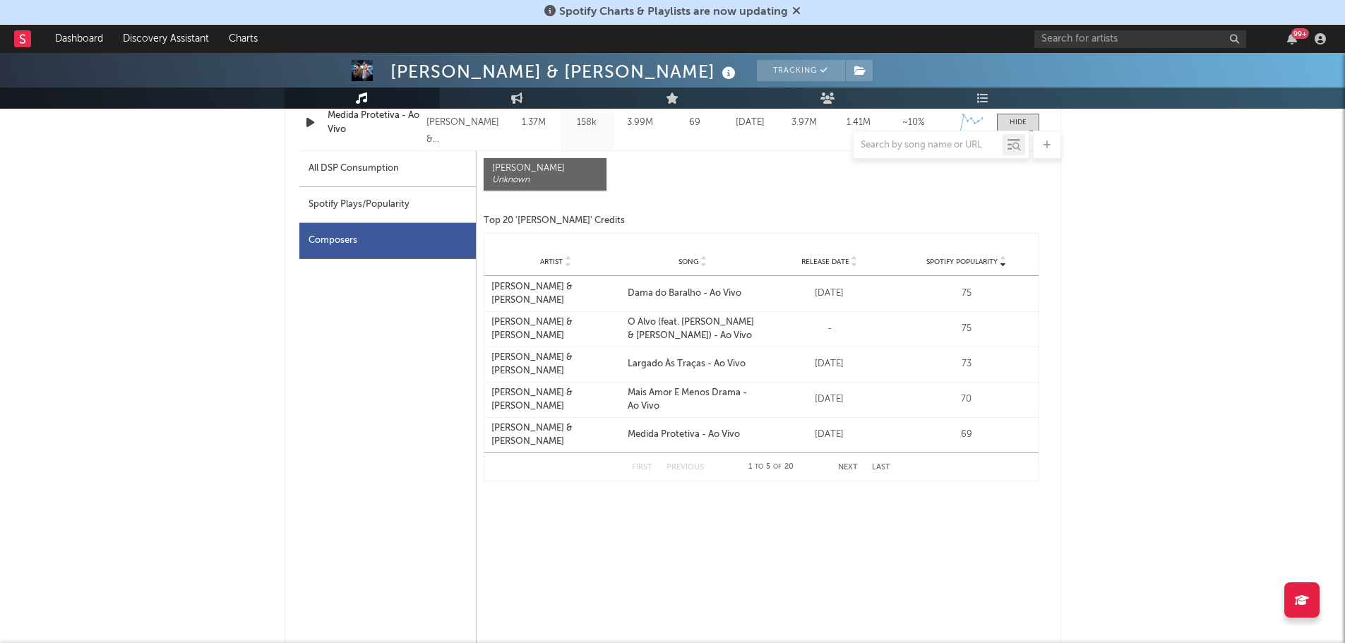
click at [388, 199] on div "Spotify Plays/Popularity" at bounding box center [387, 205] width 177 height 36
select select "1w"
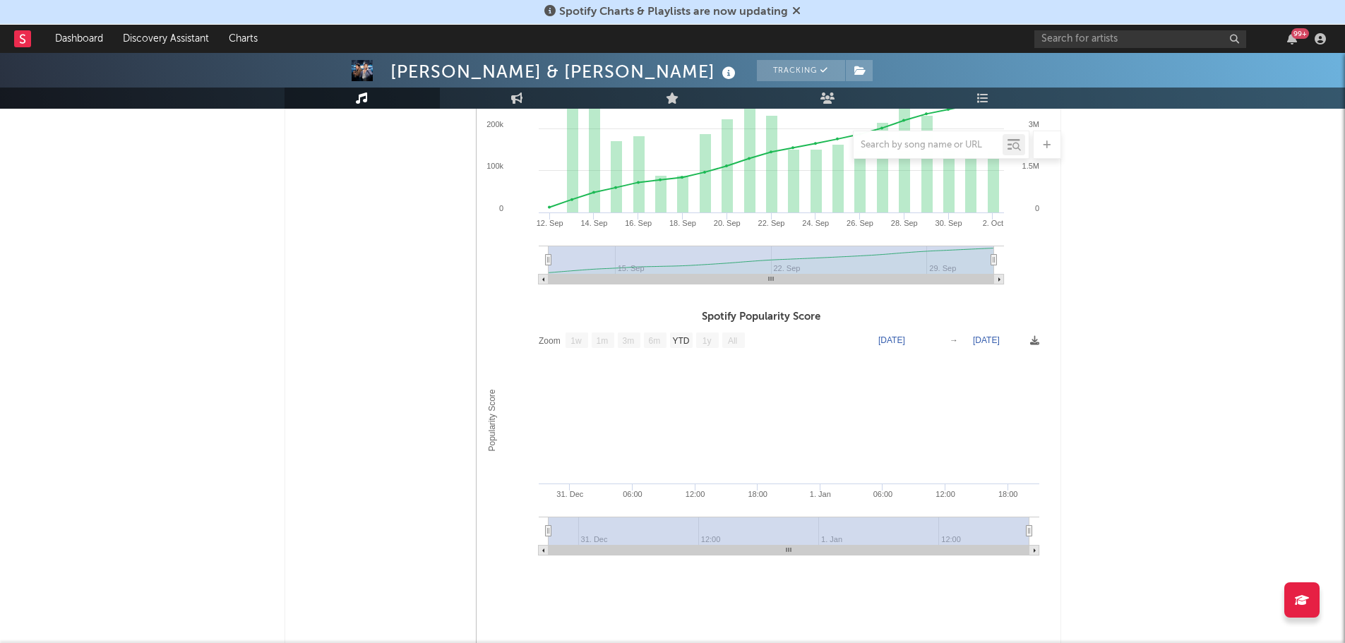
scroll to position [848, 0]
